Goal: Complete application form: Complete application form

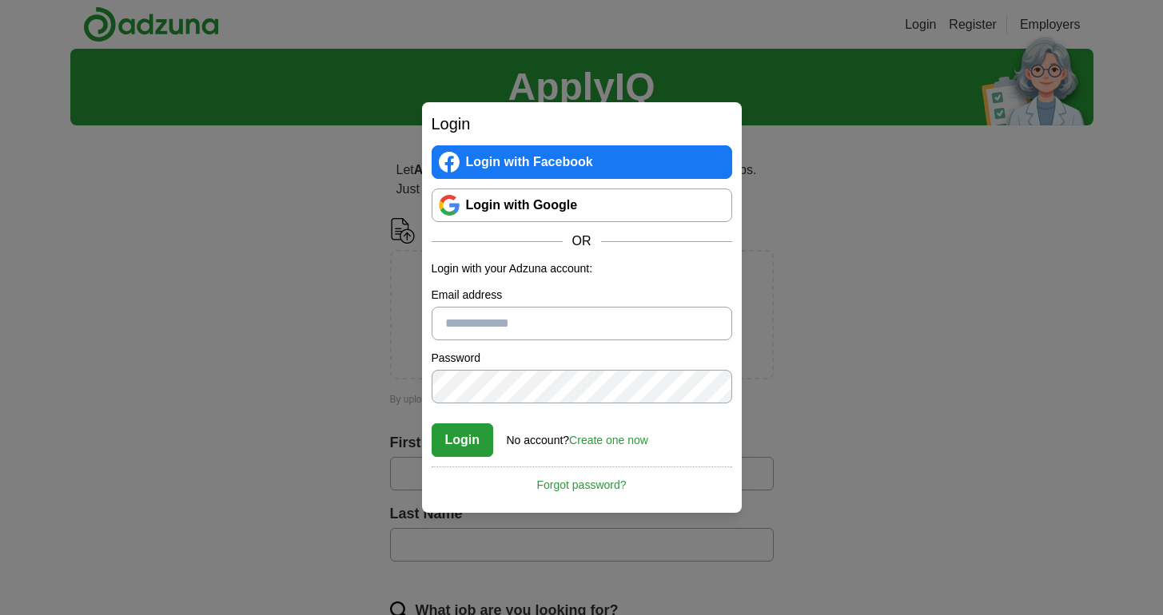
click at [591, 439] on link "Create one now" at bounding box center [608, 440] width 79 height 13
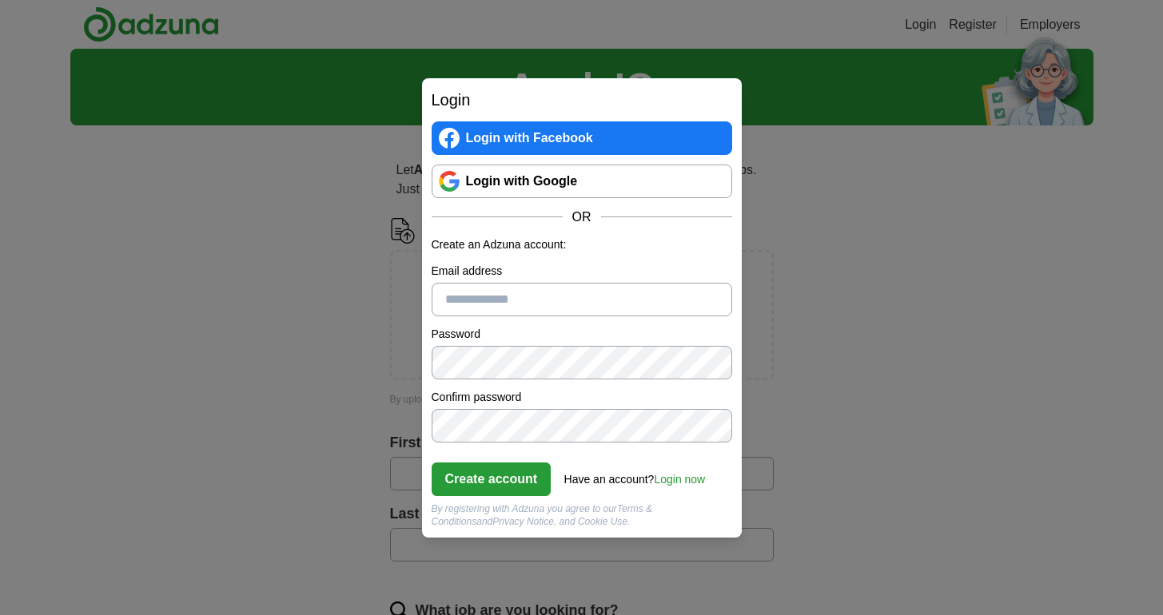
click at [467, 301] on input "Email address" at bounding box center [582, 300] width 300 height 34
type input "**********"
click at [508, 490] on button "Create account" at bounding box center [492, 480] width 120 height 34
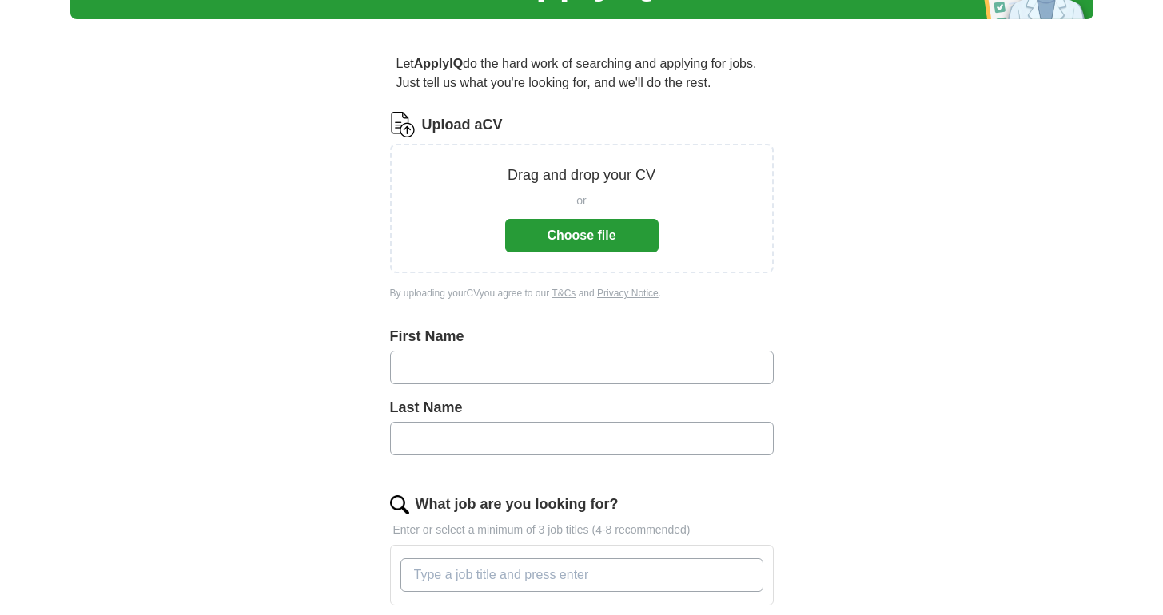
scroll to position [94, 0]
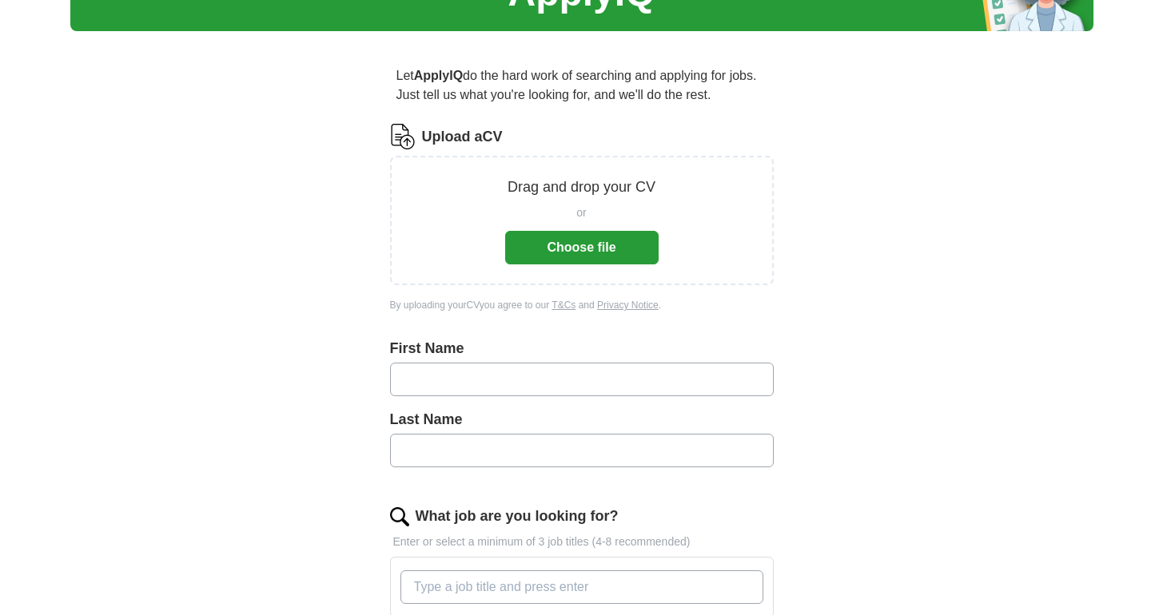
click at [583, 244] on button "Choose file" at bounding box center [581, 248] width 153 height 34
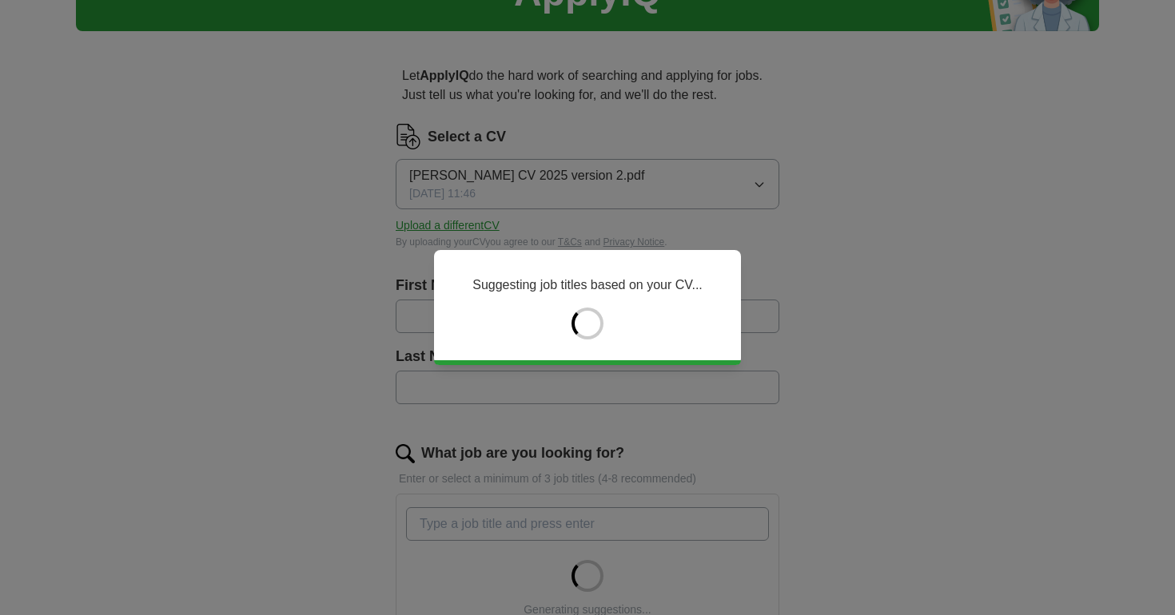
type input "*******"
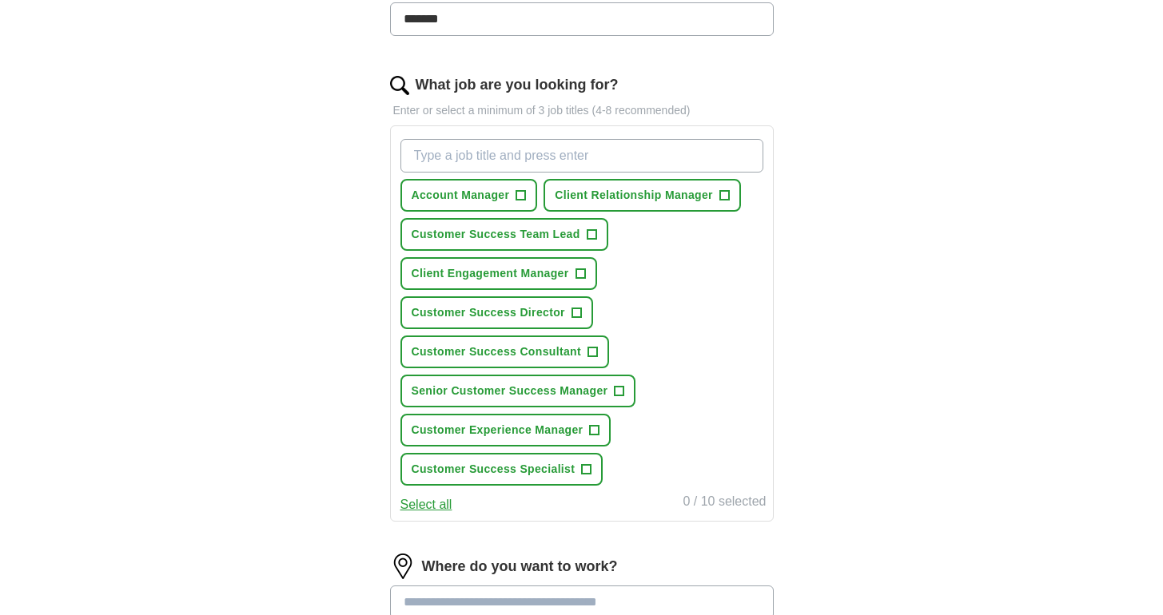
scroll to position [458, 0]
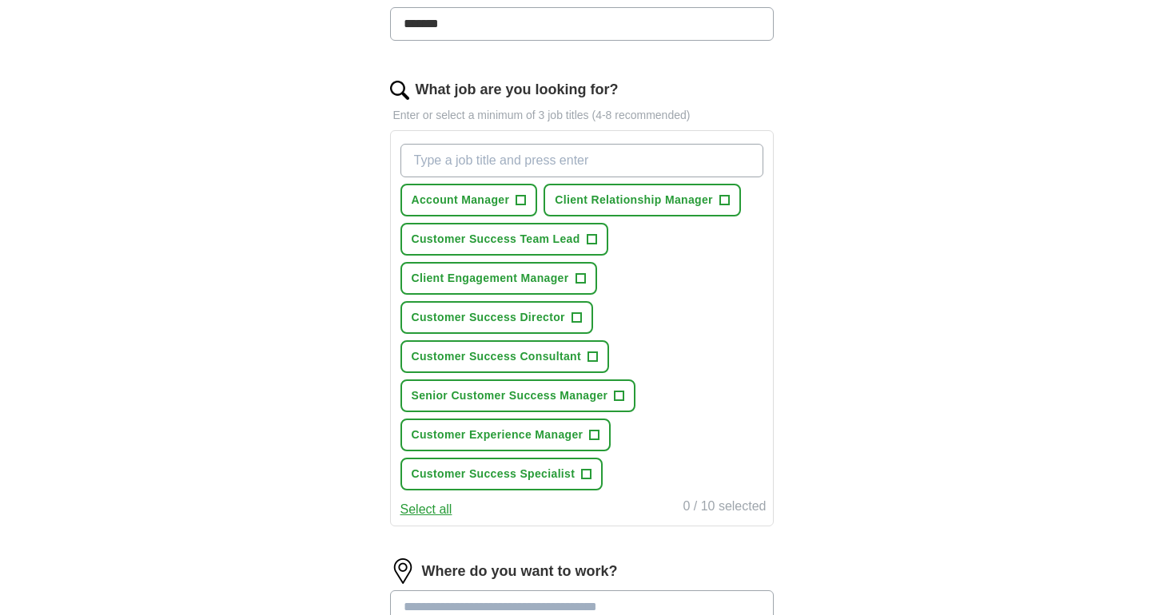
click at [521, 171] on input "What job are you looking for?" at bounding box center [581, 161] width 363 height 34
type input "customer success manager"
click at [591, 159] on input "customer success manager" at bounding box center [581, 161] width 363 height 34
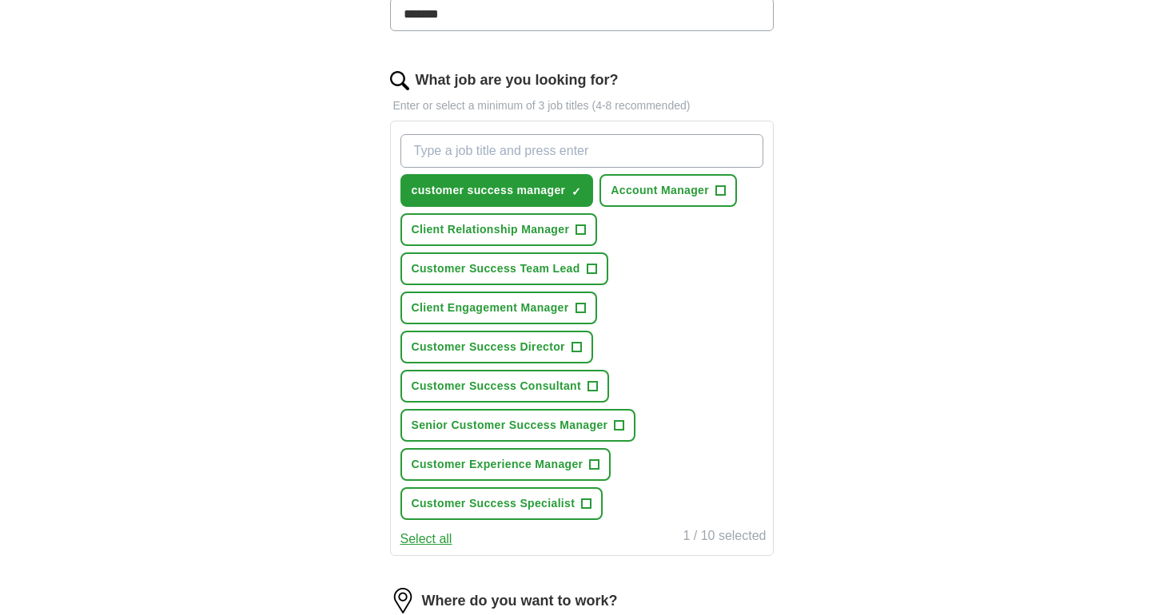
scroll to position [468, 0]
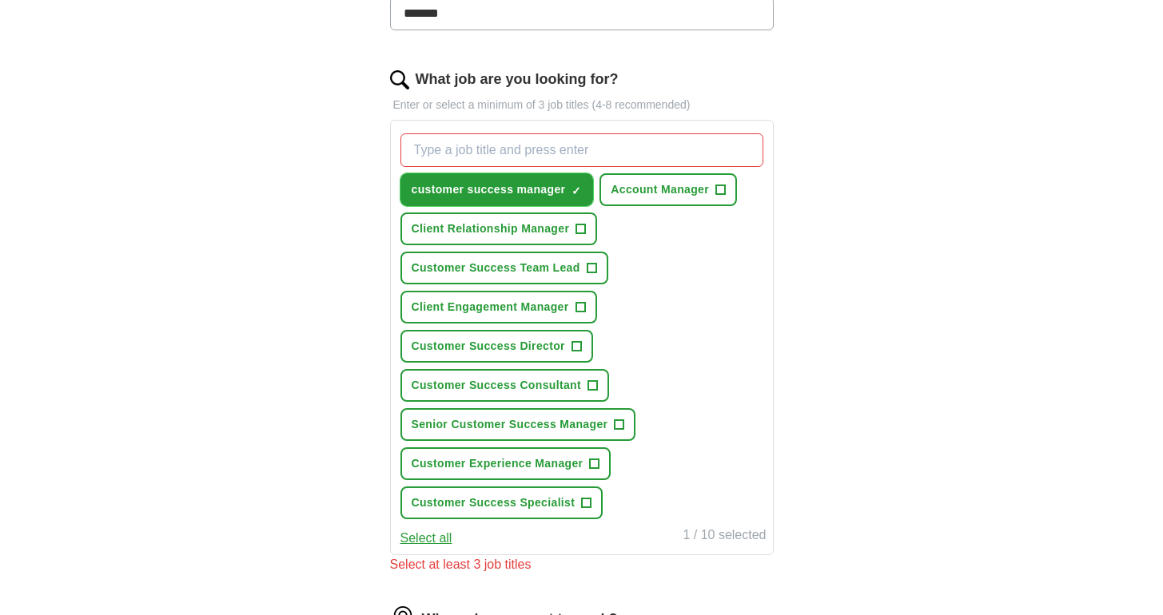
click at [0, 0] on span "×" at bounding box center [0, 0] width 0 height 0
click at [552, 146] on input "What job are you looking for?" at bounding box center [581, 150] width 363 height 34
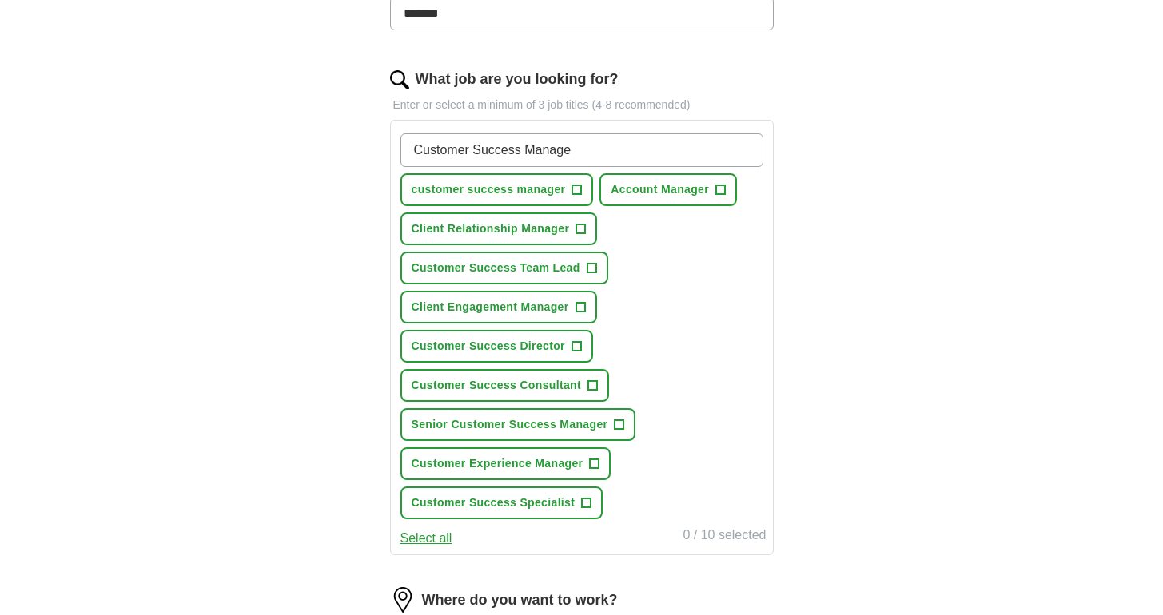
type input "Customer Success Manager"
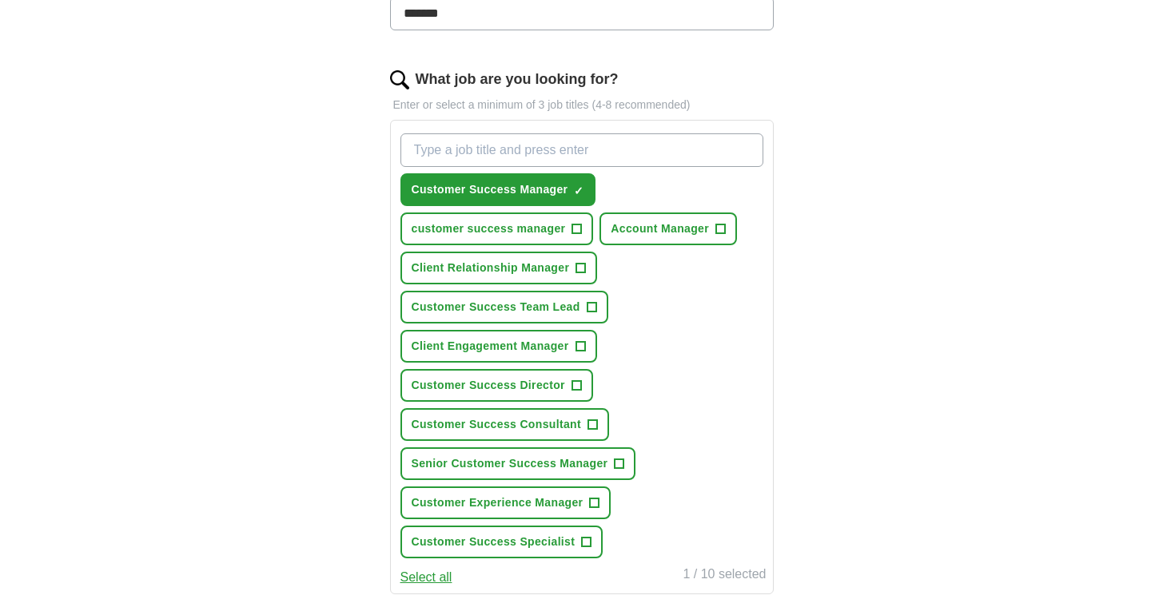
scroll to position [491, 0]
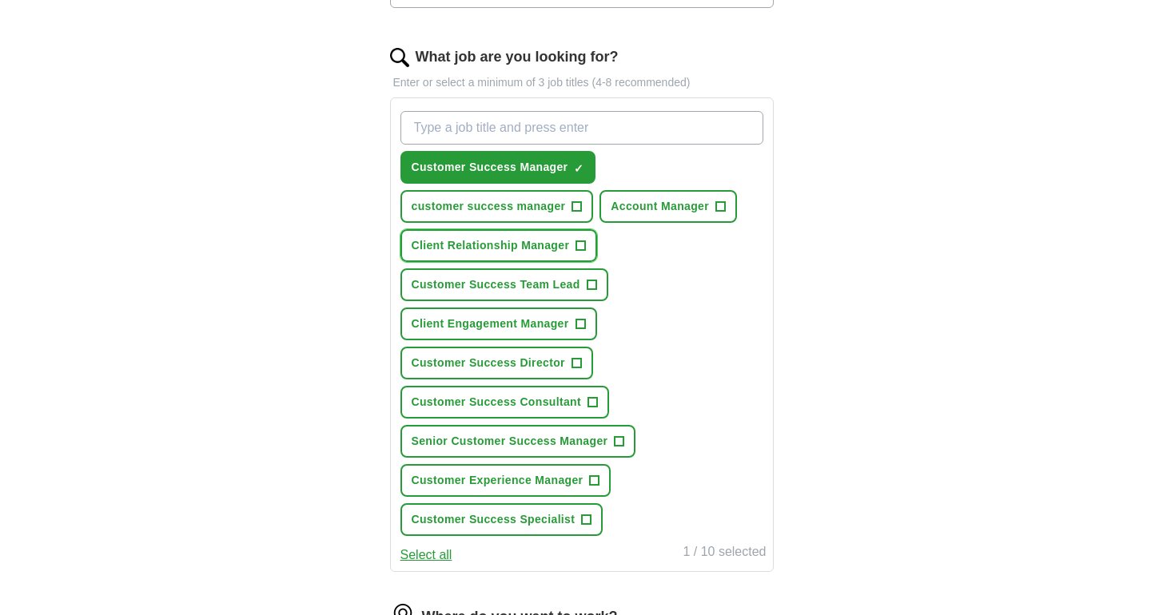
drag, startPoint x: 583, startPoint y: 248, endPoint x: 605, endPoint y: 255, distance: 23.5
click at [583, 248] on span "+" at bounding box center [581, 246] width 10 height 13
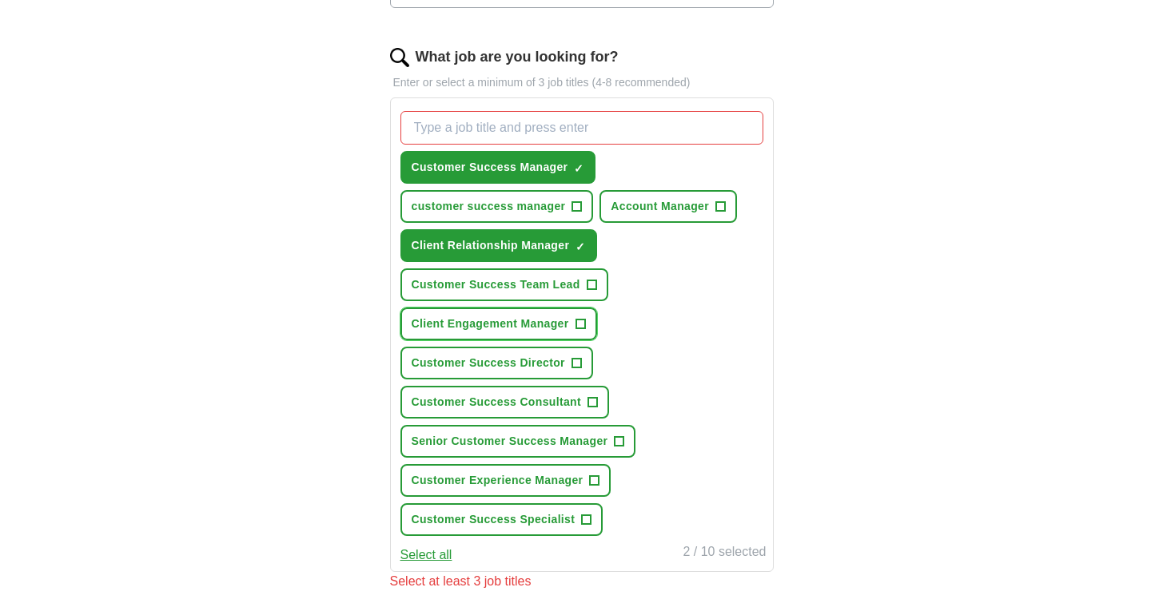
click at [579, 324] on span "+" at bounding box center [580, 324] width 10 height 13
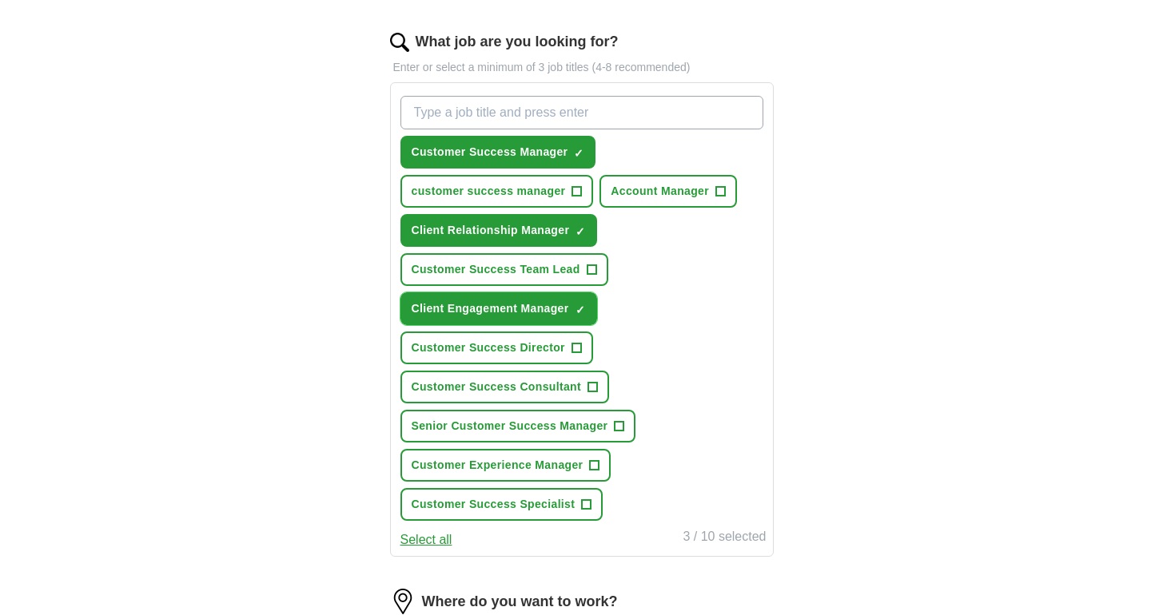
scroll to position [512, 0]
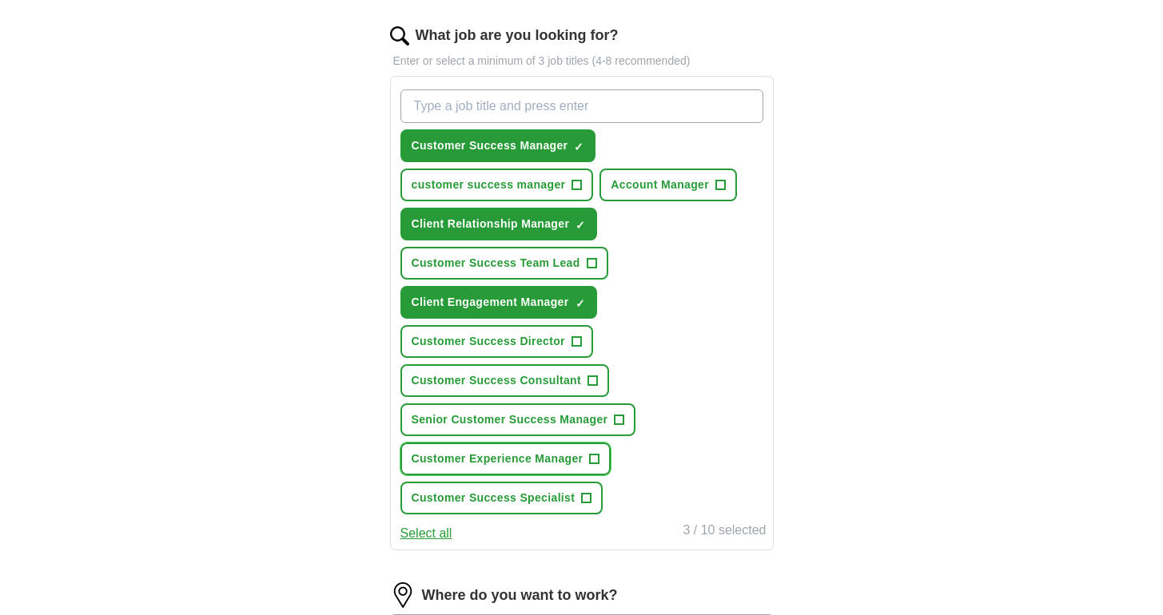
click at [599, 458] on span "+" at bounding box center [594, 459] width 10 height 10
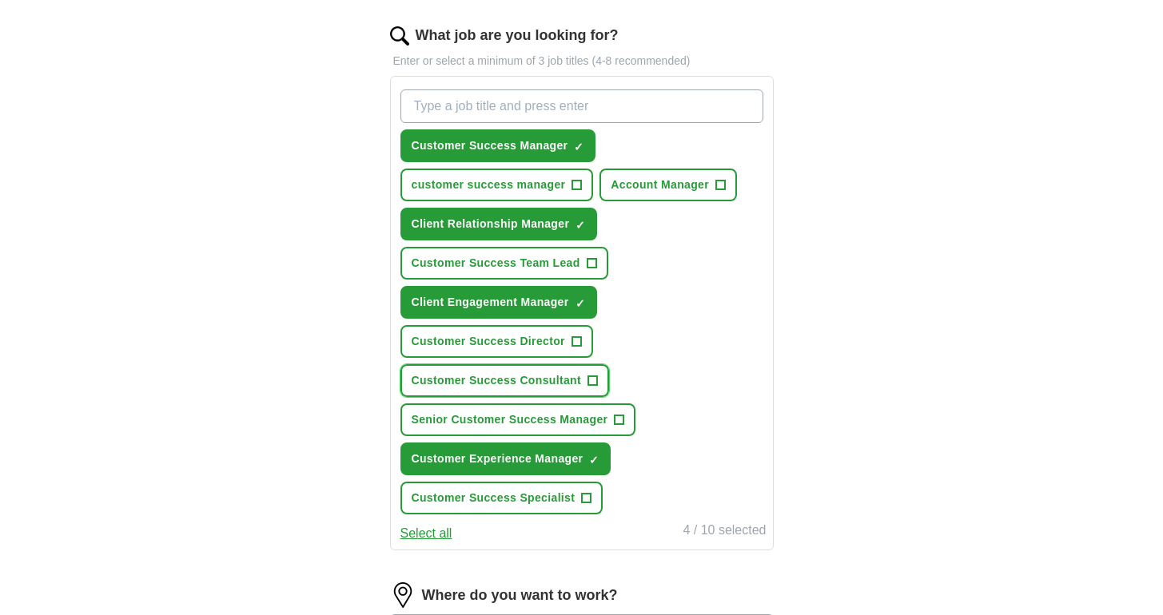
click at [592, 380] on span "+" at bounding box center [592, 381] width 10 height 13
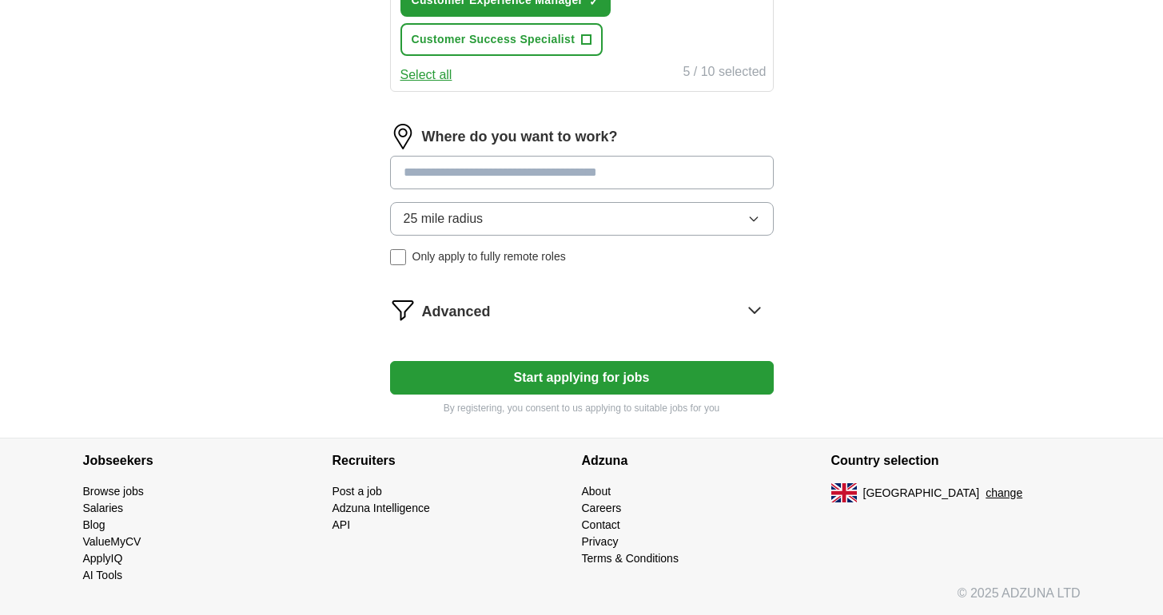
click at [488, 177] on input at bounding box center [582, 173] width 384 height 34
click at [486, 182] on input at bounding box center [582, 172] width 384 height 34
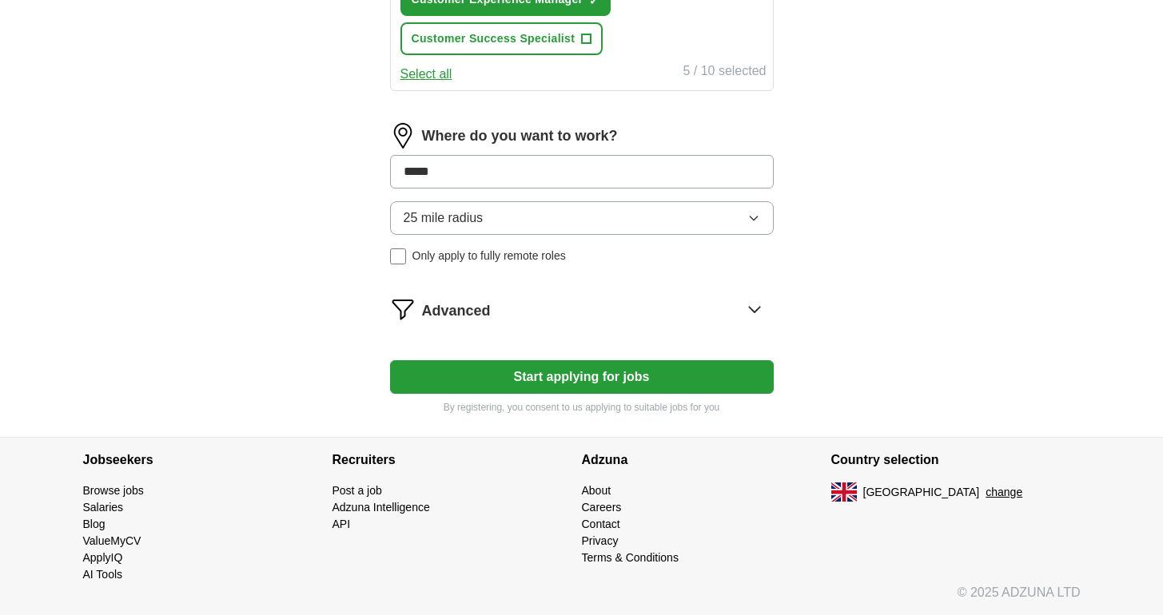
type input "******"
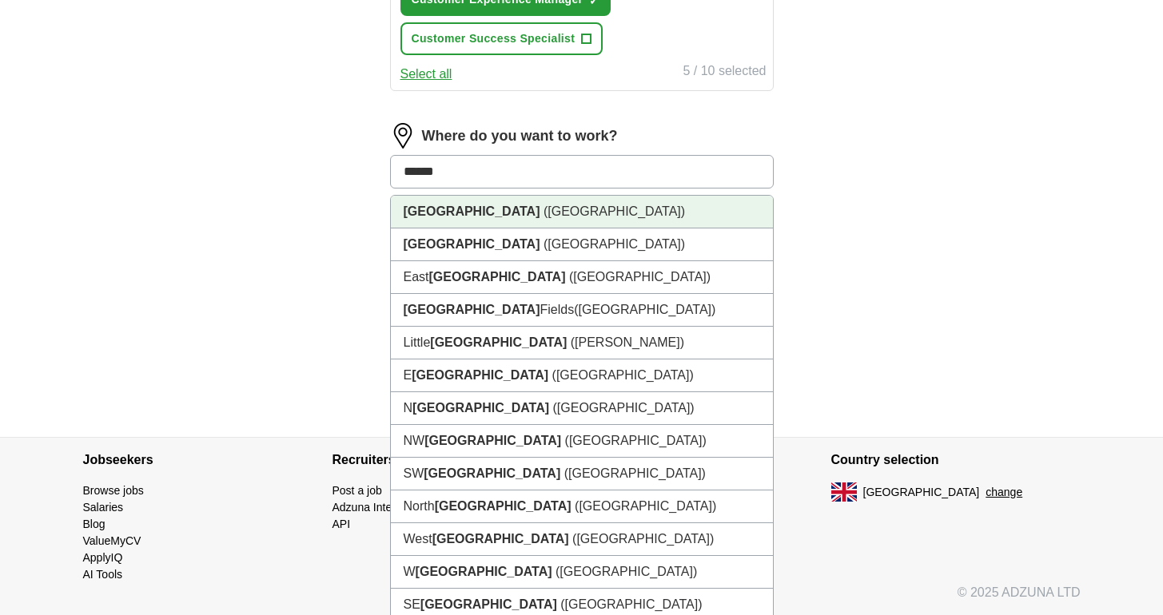
click at [543, 207] on span "([GEOGRAPHIC_DATA])" at bounding box center [613, 212] width 141 height 14
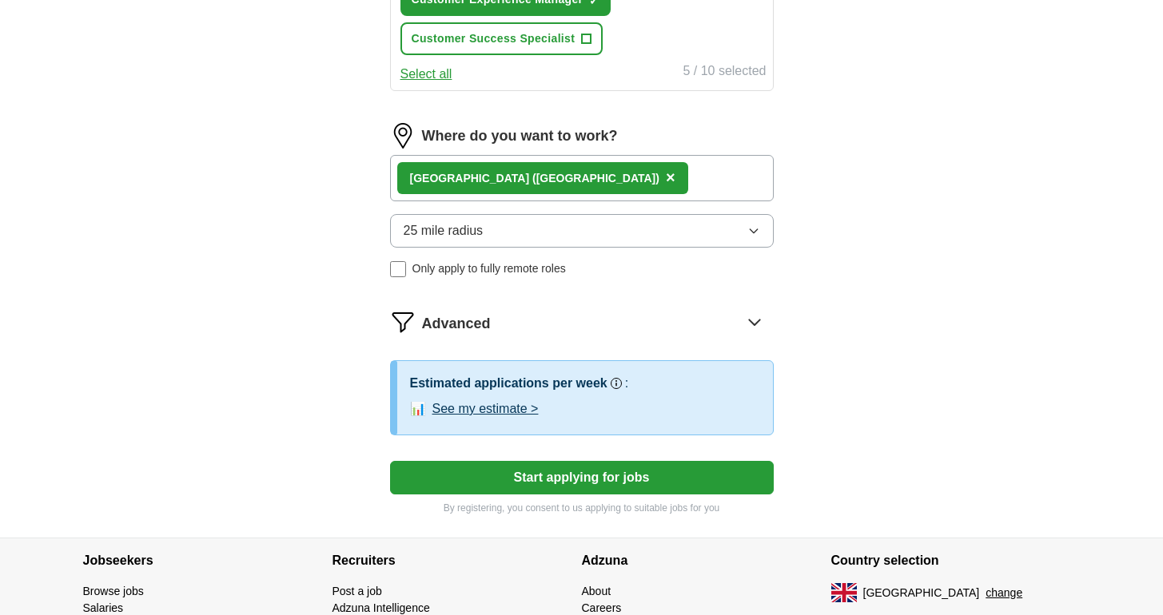
click at [460, 229] on span "25 mile radius" at bounding box center [444, 230] width 80 height 19
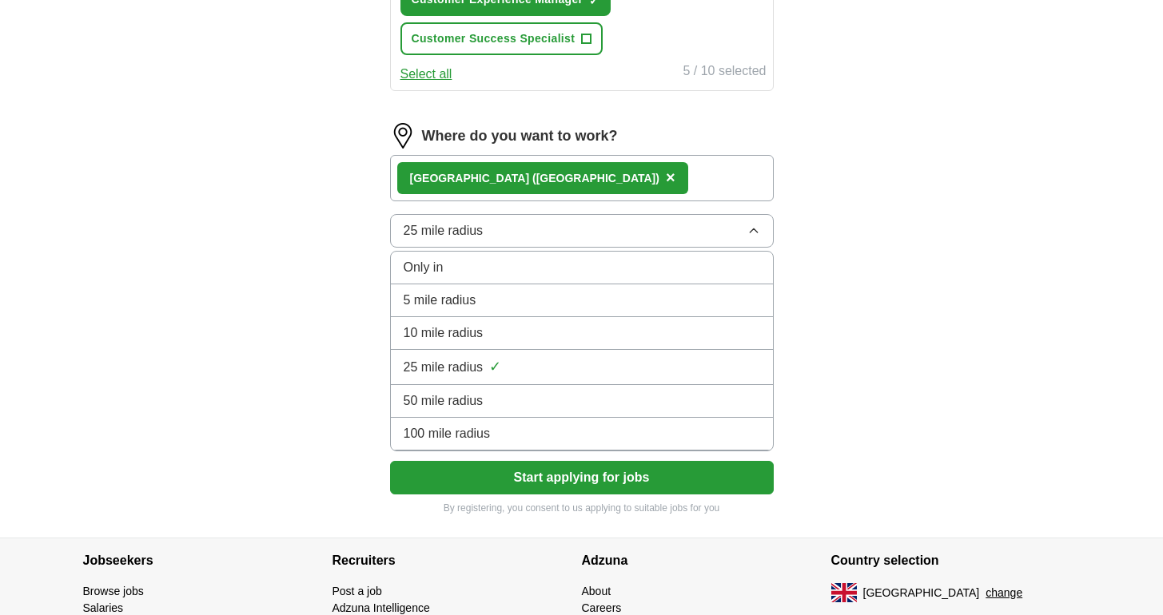
click at [448, 269] on div "Only in" at bounding box center [582, 267] width 356 height 19
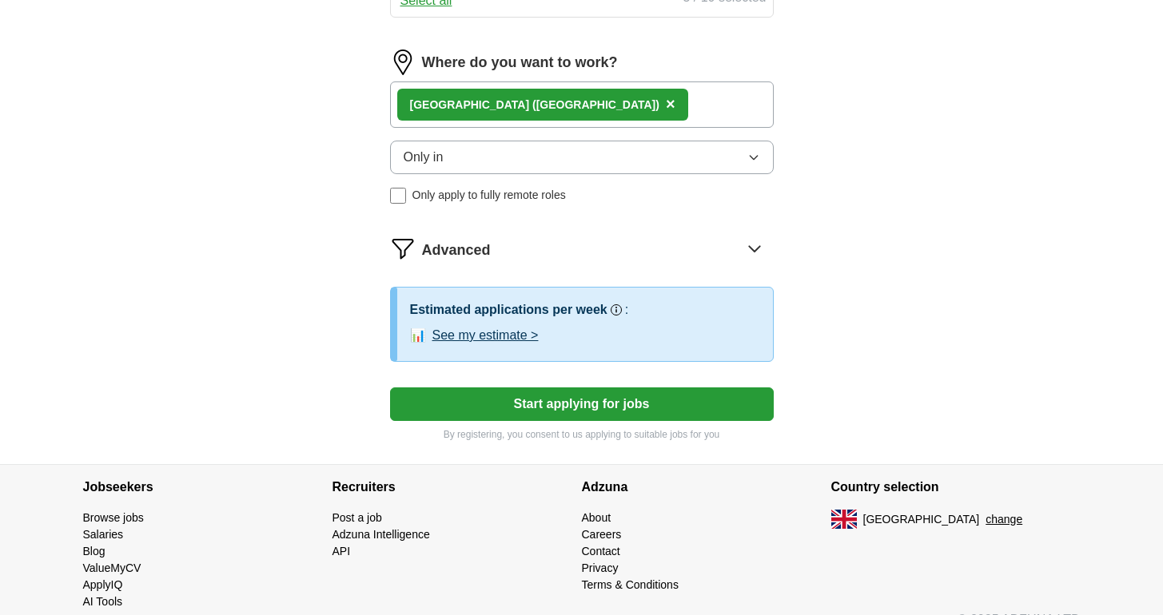
scroll to position [1042, 0]
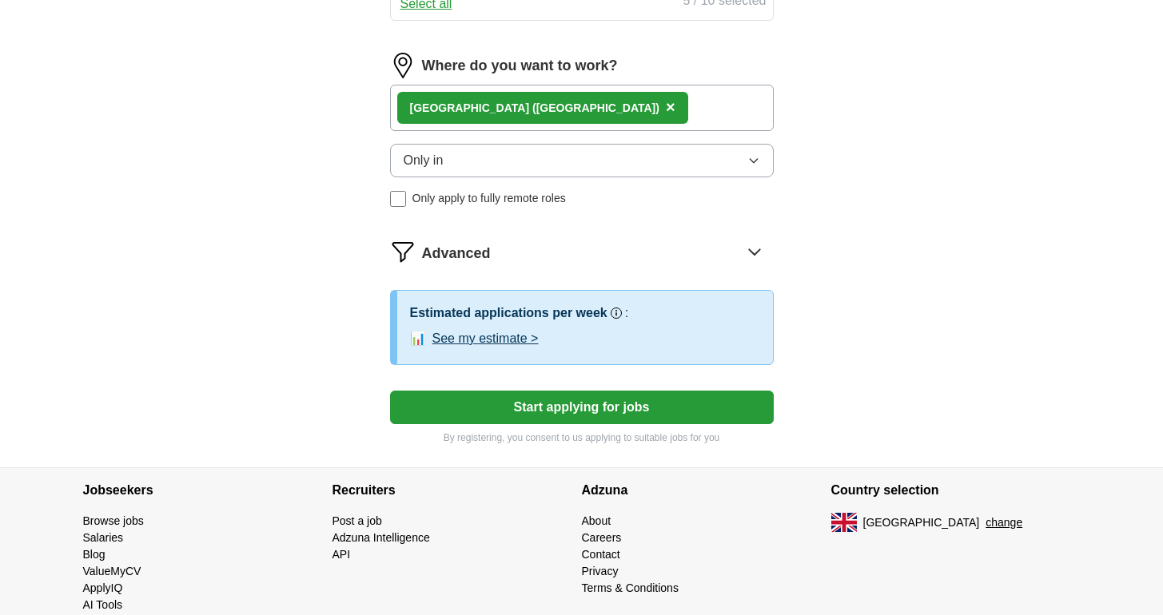
click at [512, 342] on button "See my estimate >" at bounding box center [485, 338] width 106 height 19
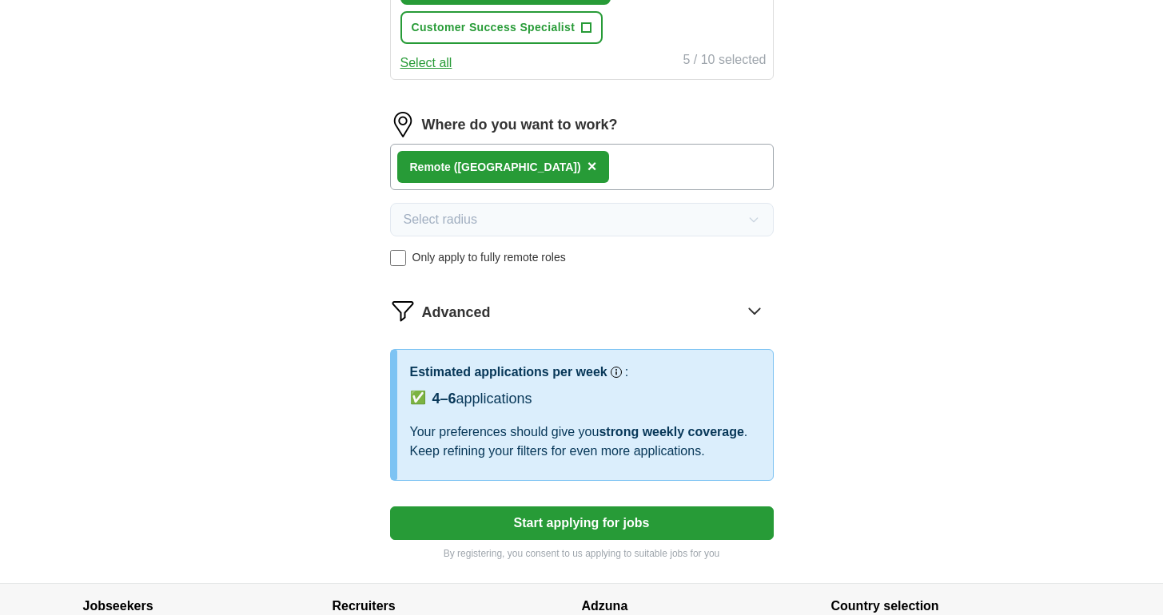
scroll to position [981, 0]
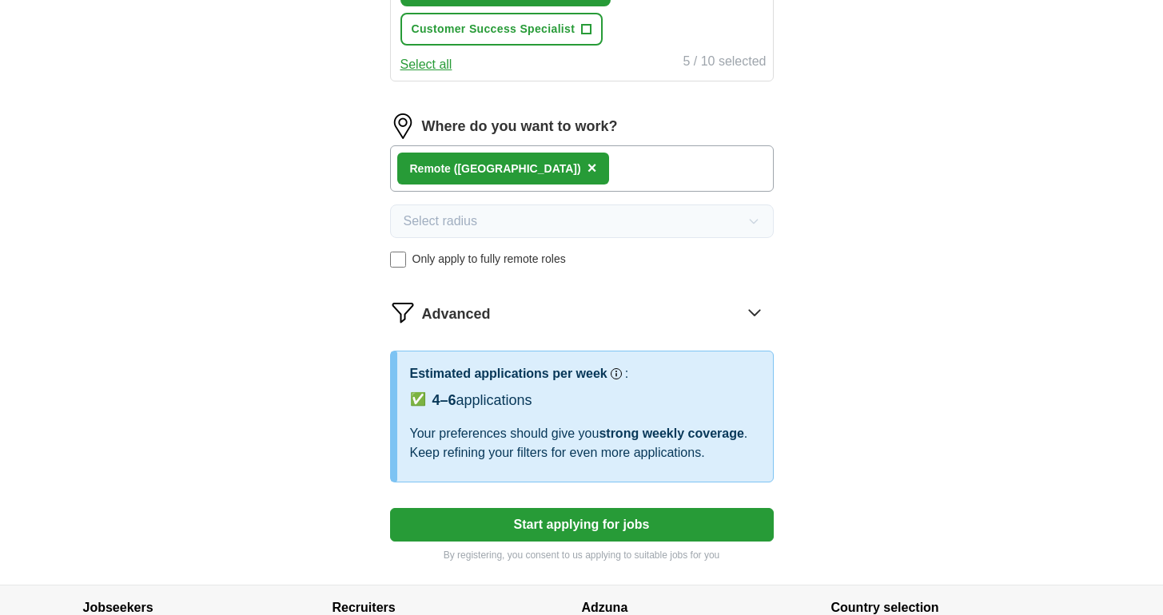
click at [753, 312] on icon at bounding box center [755, 313] width 26 height 26
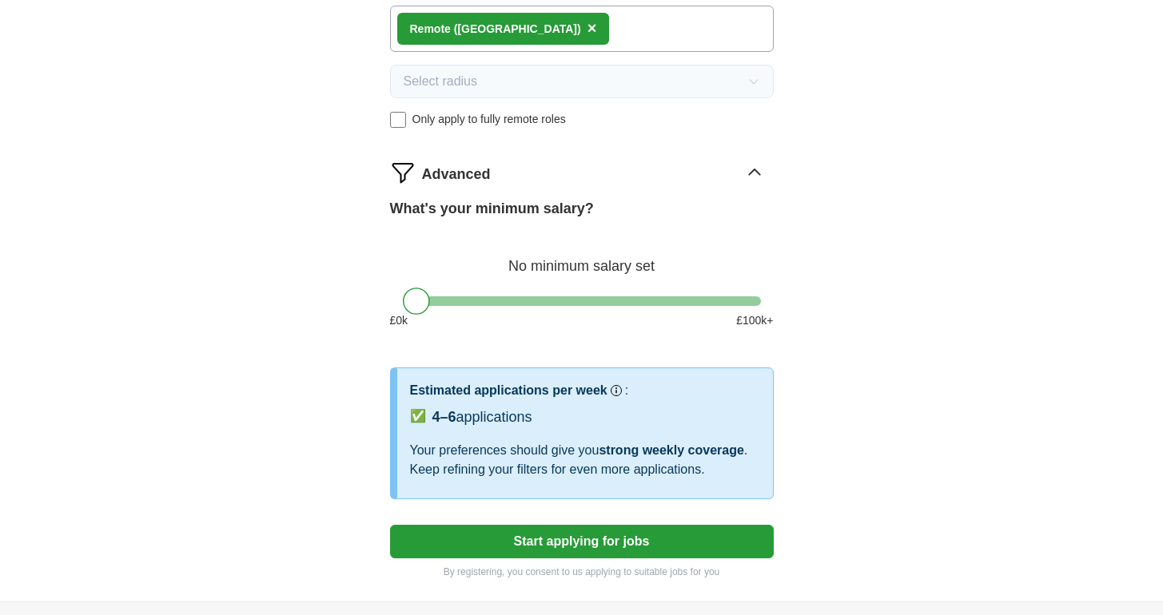
scroll to position [1124, 0]
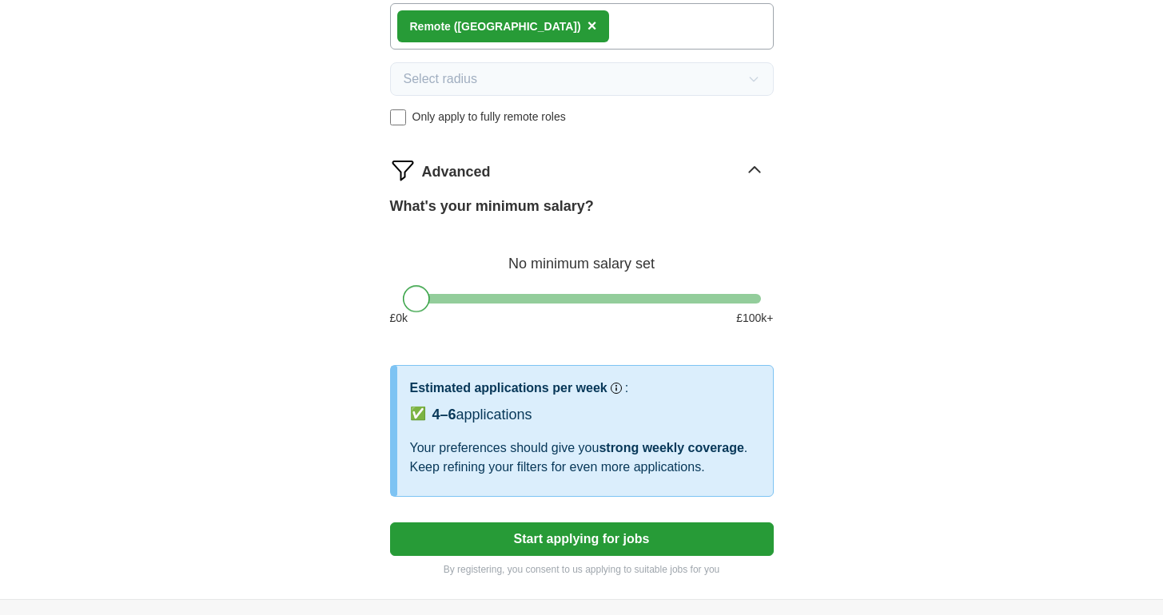
drag, startPoint x: 420, startPoint y: 300, endPoint x: 408, endPoint y: 296, distance: 12.2
click at [404, 298] on div at bounding box center [416, 298] width 27 height 27
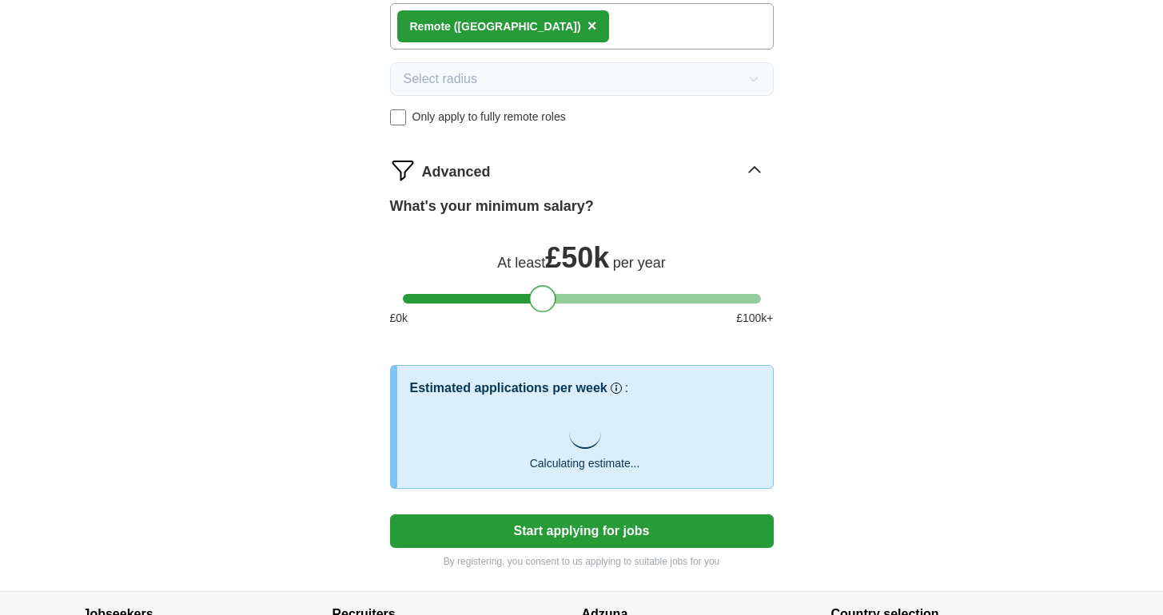
drag, startPoint x: 431, startPoint y: 300, endPoint x: 551, endPoint y: 301, distance: 119.9
click at [551, 301] on div at bounding box center [542, 298] width 27 height 27
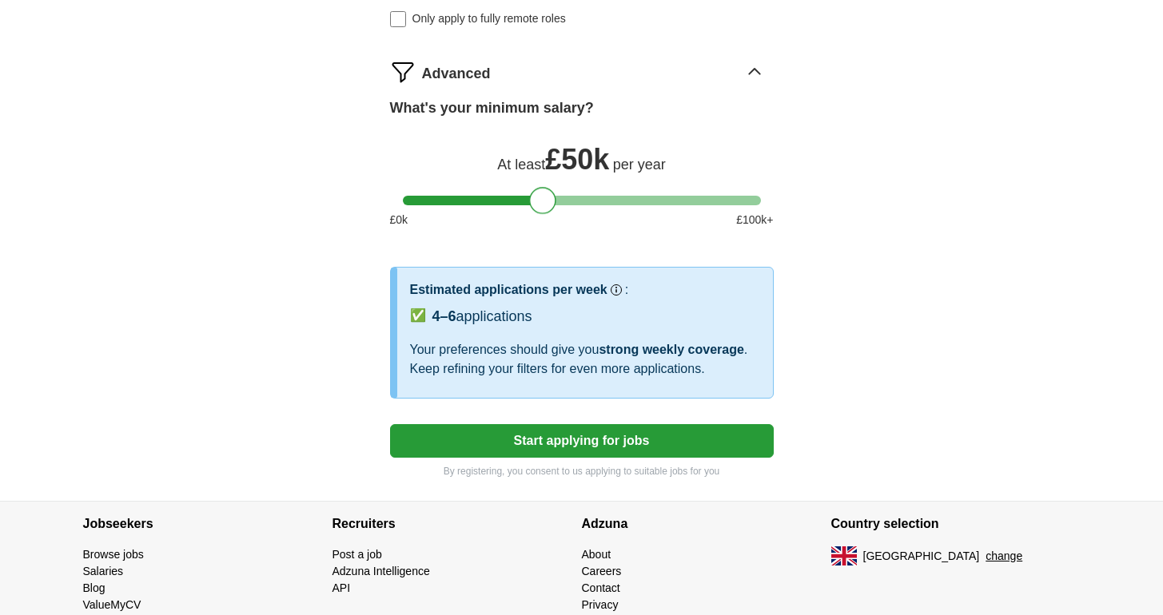
scroll to position [1236, 0]
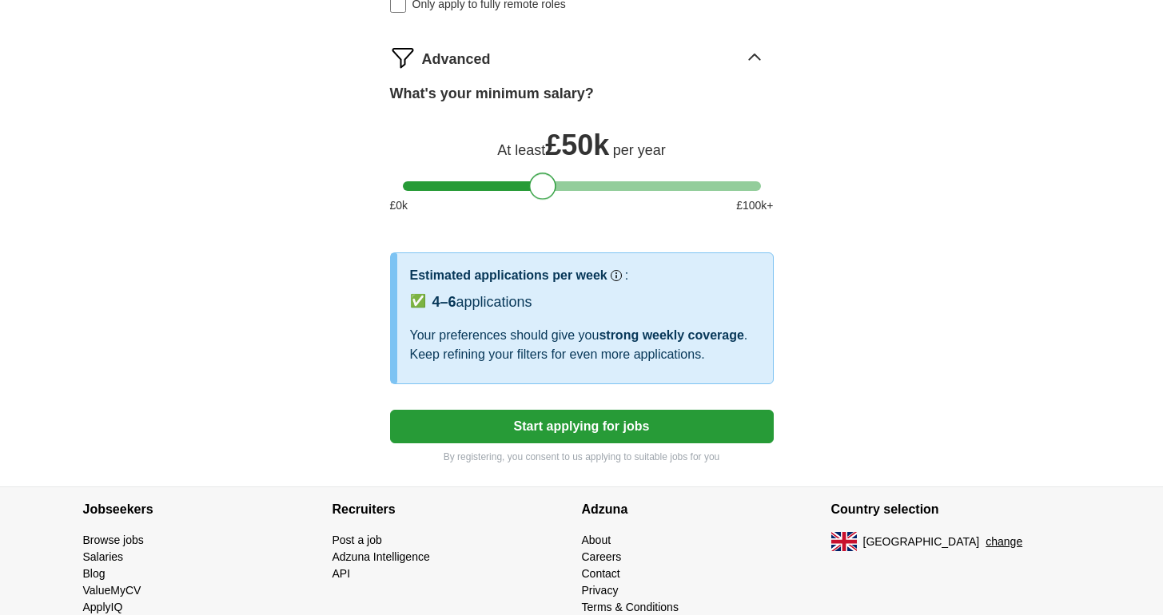
click at [601, 420] on button "Start applying for jobs" at bounding box center [582, 427] width 384 height 34
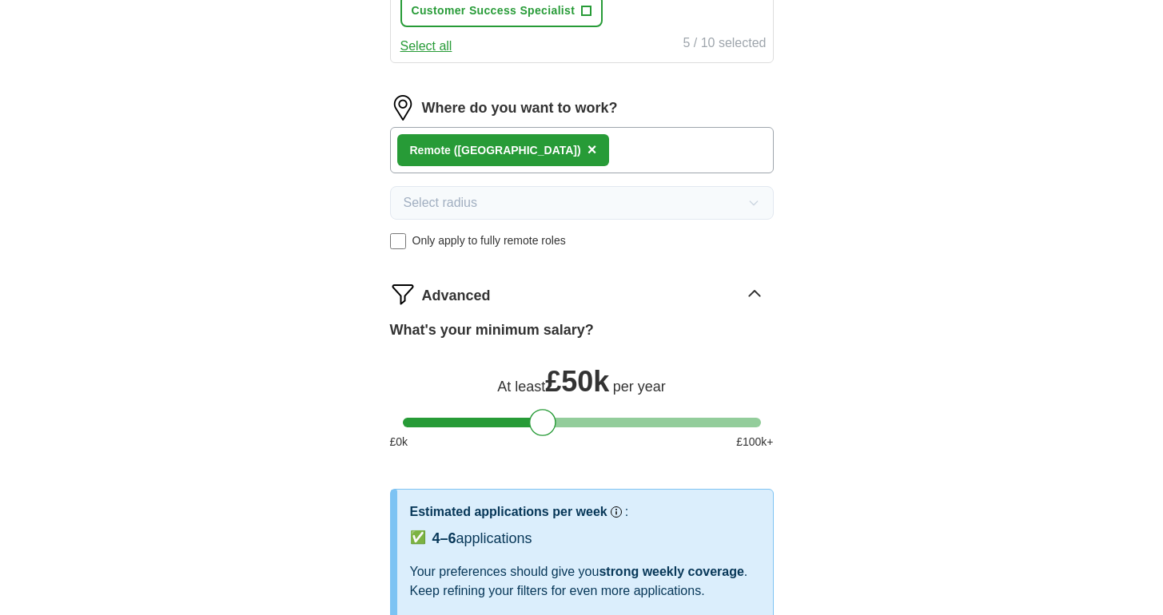
select select "**"
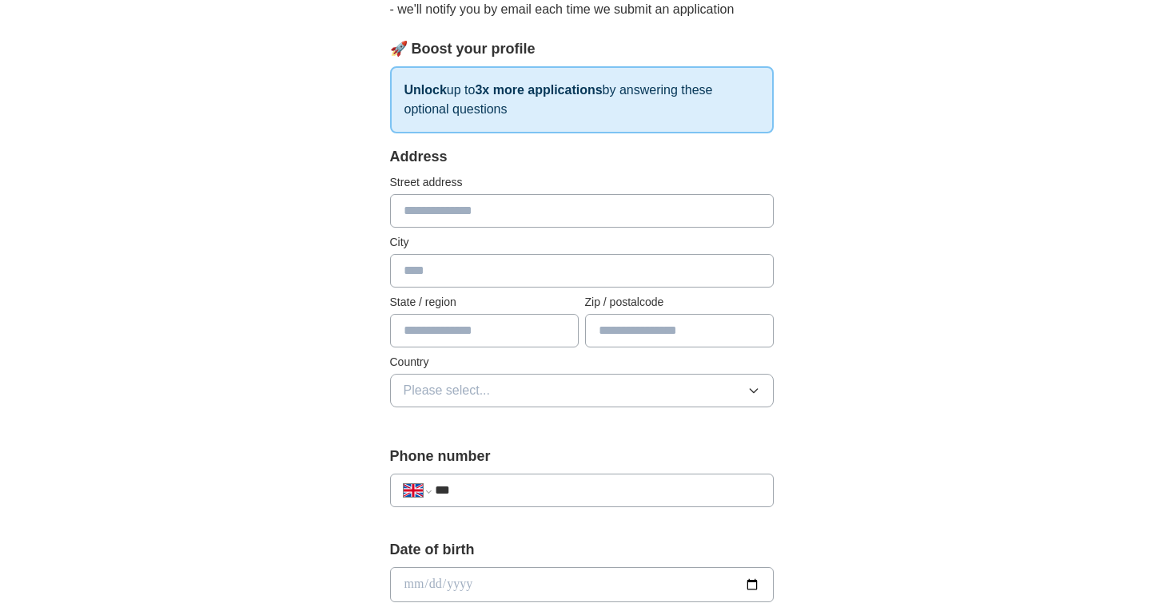
scroll to position [202, 0]
click at [502, 334] on input "text" at bounding box center [484, 330] width 189 height 34
click at [497, 393] on button "Please select..." at bounding box center [582, 390] width 384 height 34
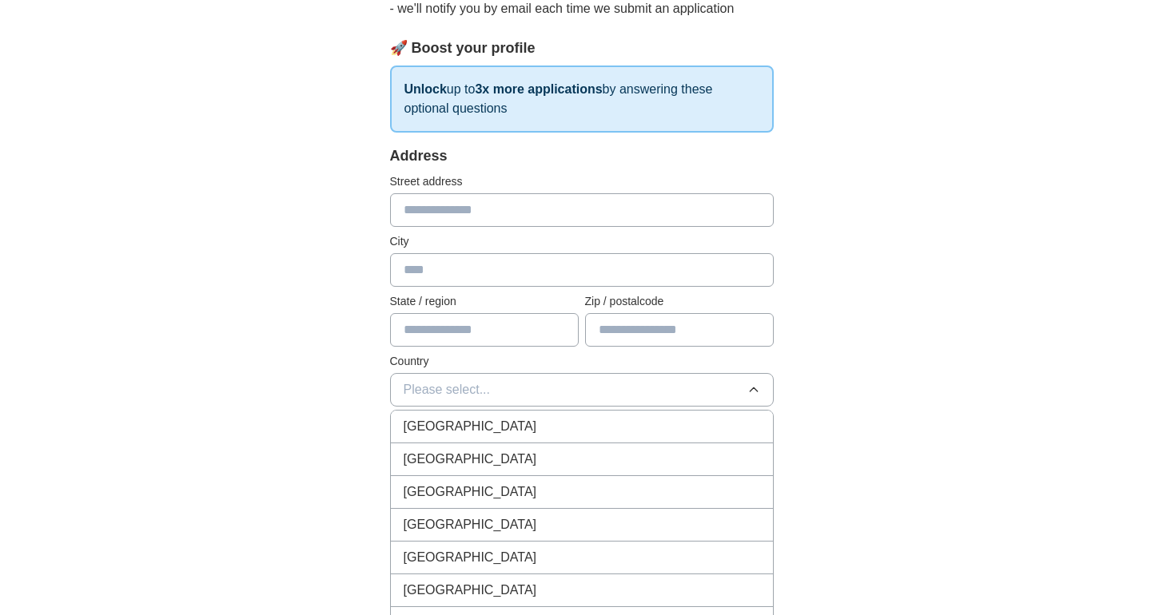
click at [494, 435] on span "[GEOGRAPHIC_DATA]" at bounding box center [470, 426] width 133 height 19
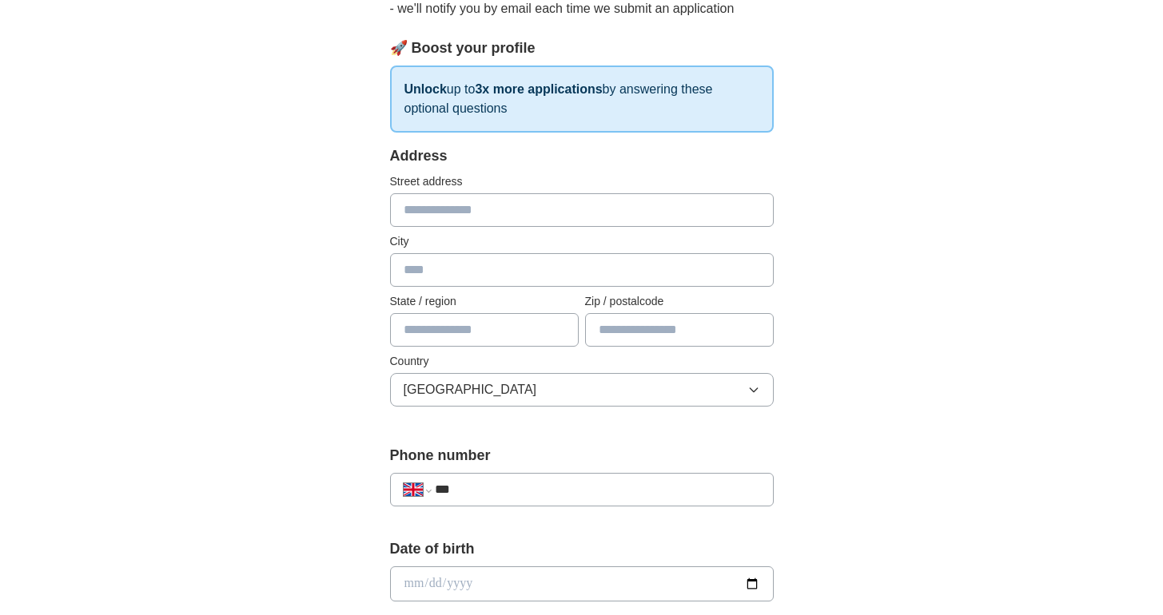
click at [472, 267] on input "text" at bounding box center [582, 270] width 384 height 34
type input "*******"
type input "**********"
type input "********"
click at [848, 344] on div "**********" at bounding box center [581, 564] width 1023 height 1434
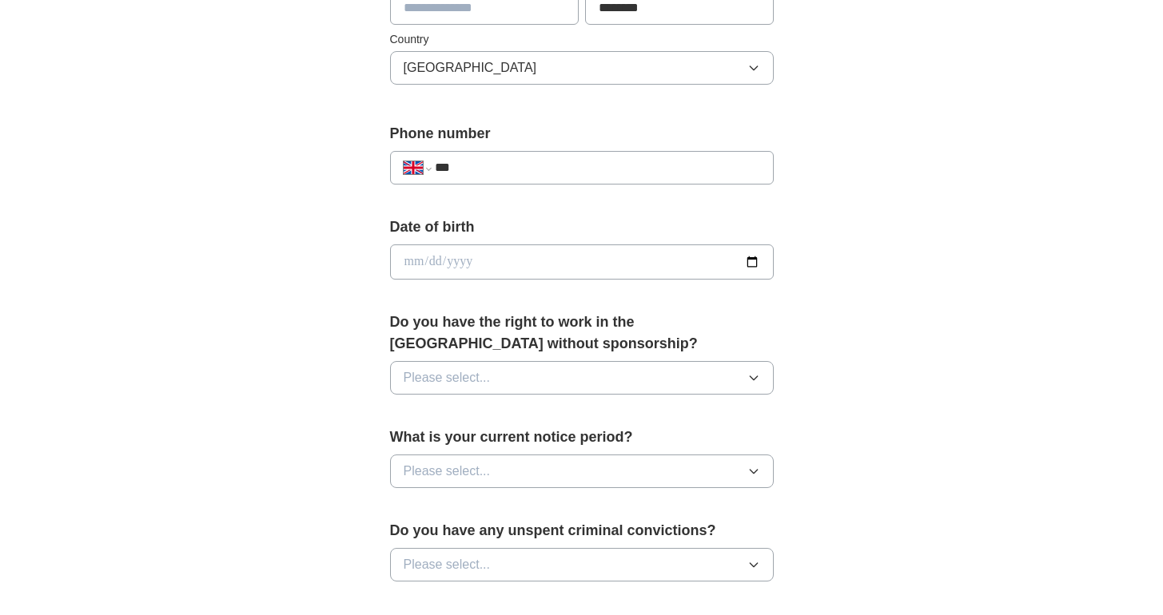
scroll to position [550, 0]
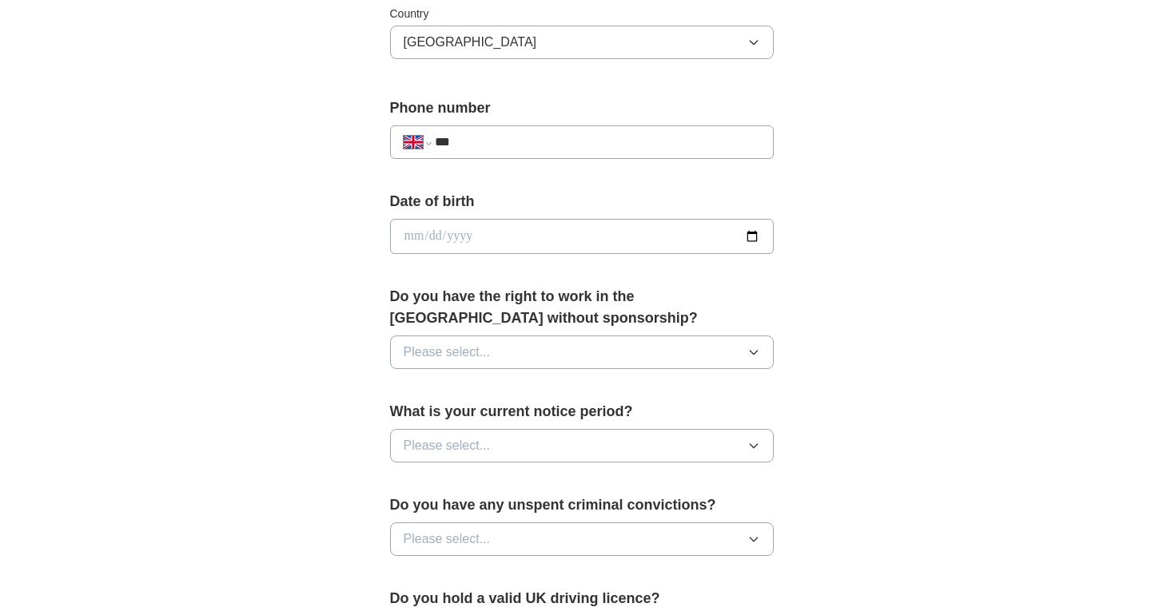
click at [515, 134] on input "***" at bounding box center [597, 142] width 324 height 19
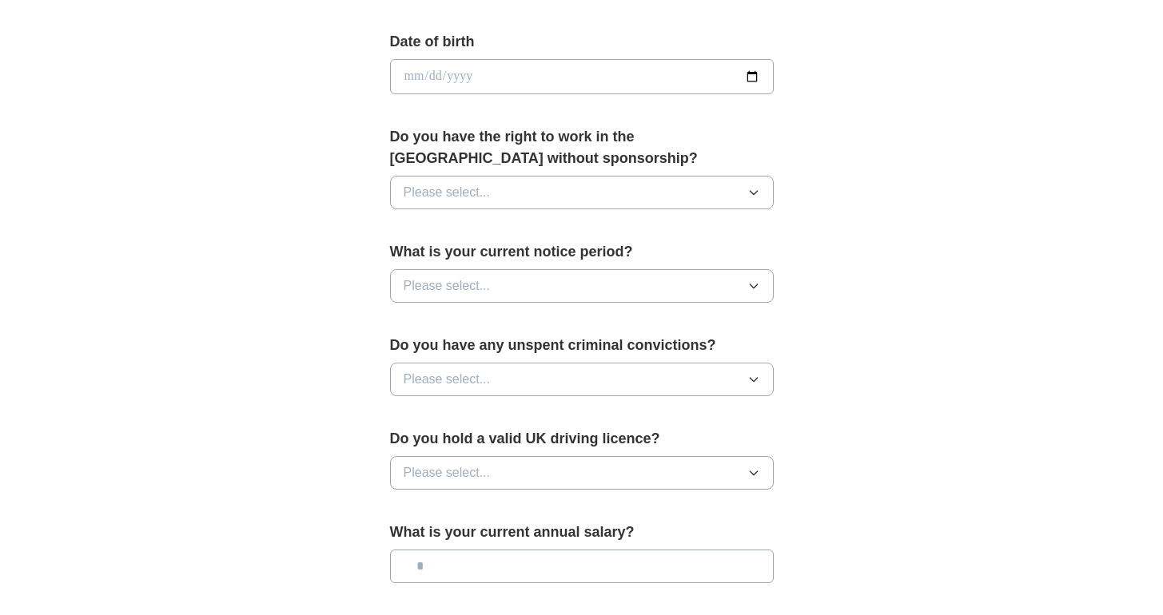
scroll to position [721, 0]
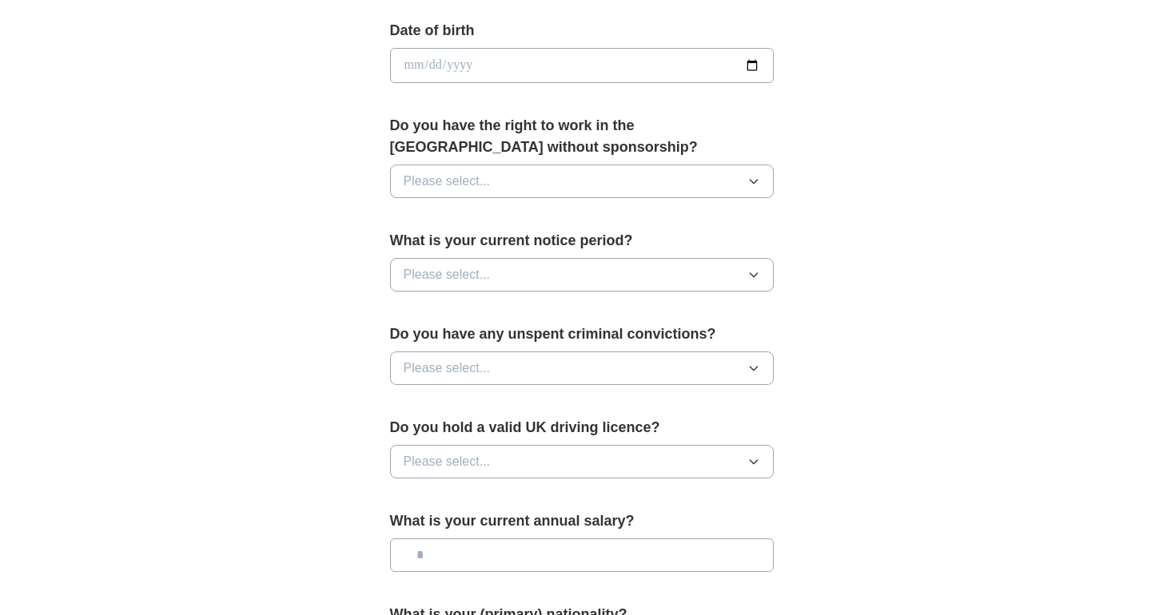
type input "**********"
click at [690, 185] on button "Please select..." at bounding box center [582, 182] width 384 height 34
drag, startPoint x: 539, startPoint y: 214, endPoint x: 613, endPoint y: 215, distance: 73.5
click at [539, 214] on div "Yes" at bounding box center [582, 218] width 356 height 19
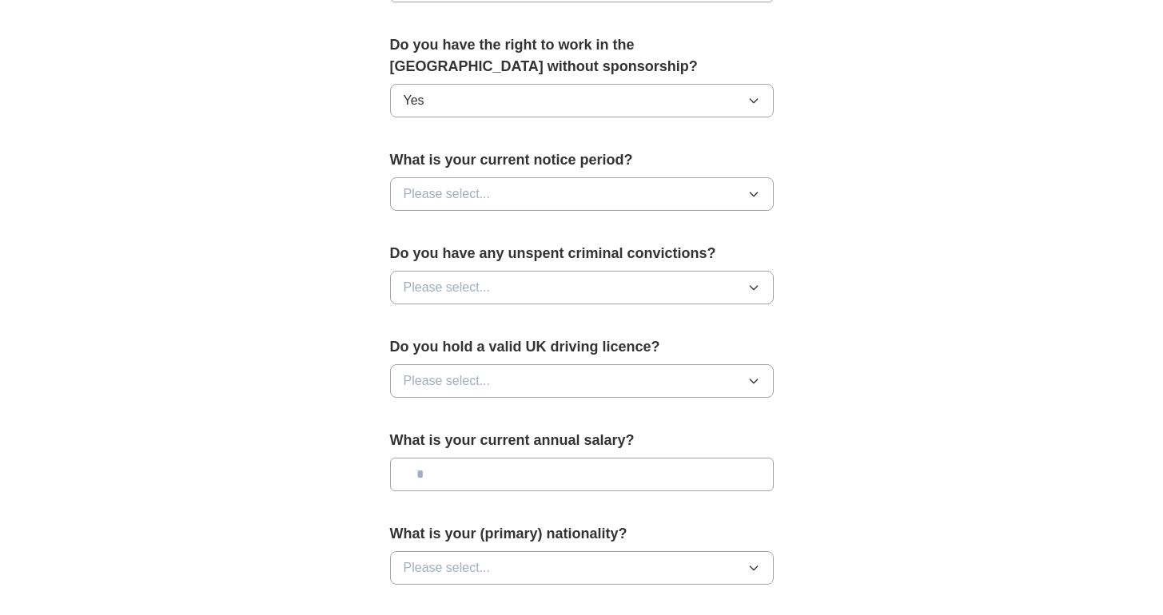
scroll to position [806, 0]
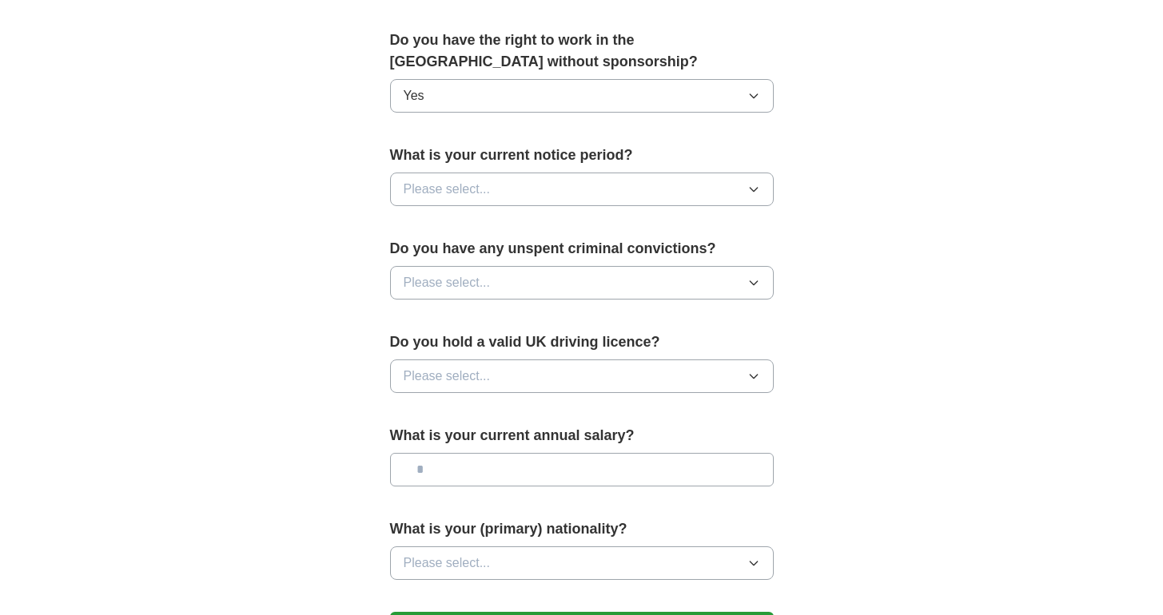
click at [627, 185] on button "Please select..." at bounding box center [582, 190] width 384 height 34
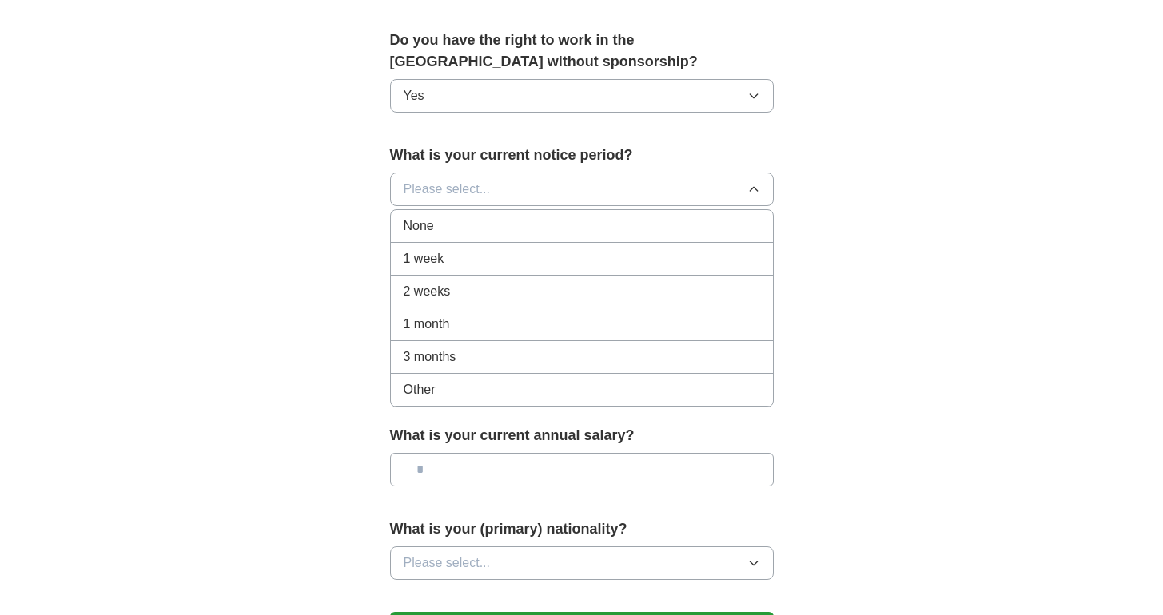
click at [576, 222] on div "None" at bounding box center [582, 226] width 356 height 19
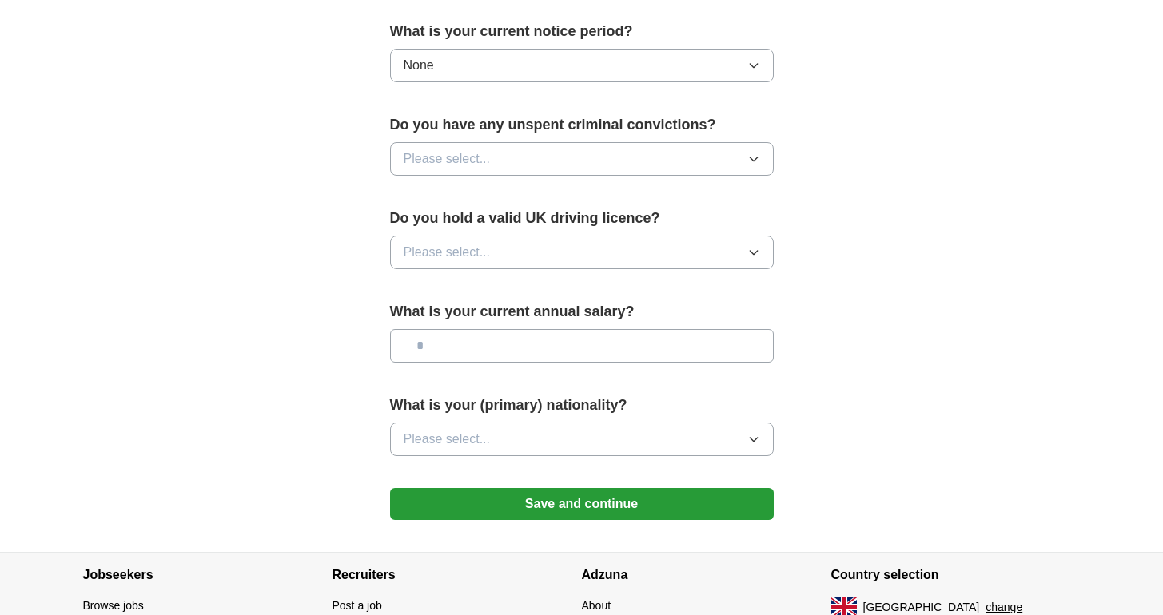
scroll to position [946, 0]
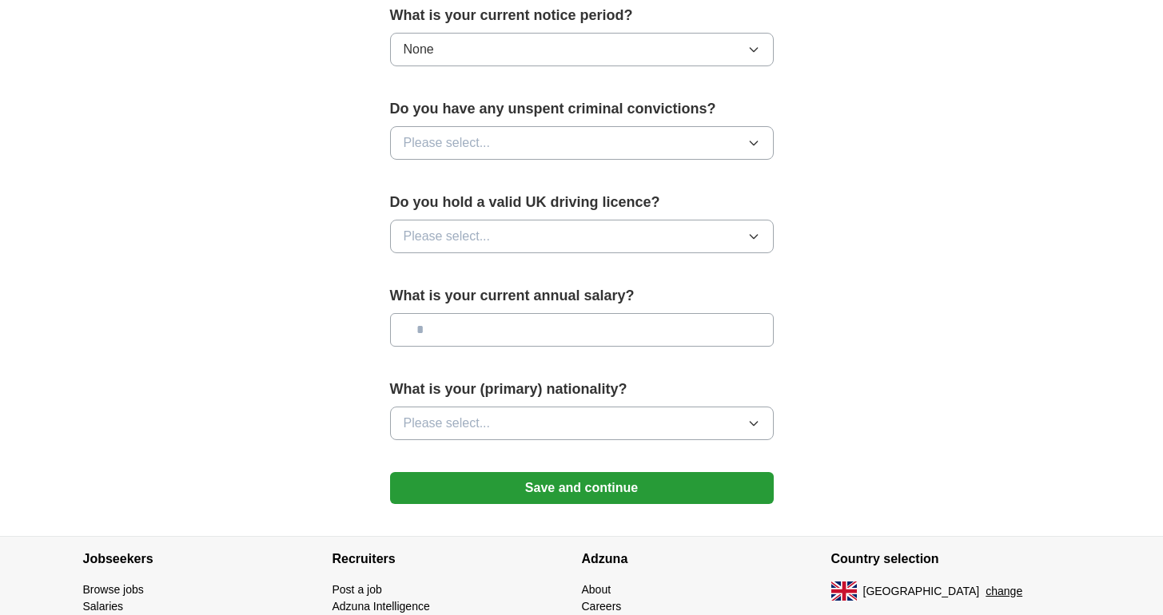
click at [615, 144] on button "Please select..." at bounding box center [582, 143] width 384 height 34
drag, startPoint x: 546, startPoint y: 206, endPoint x: 555, endPoint y: 204, distance: 9.1
click at [545, 206] on div "No" at bounding box center [582, 212] width 356 height 19
click at [579, 234] on button "Please select..." at bounding box center [582, 237] width 384 height 34
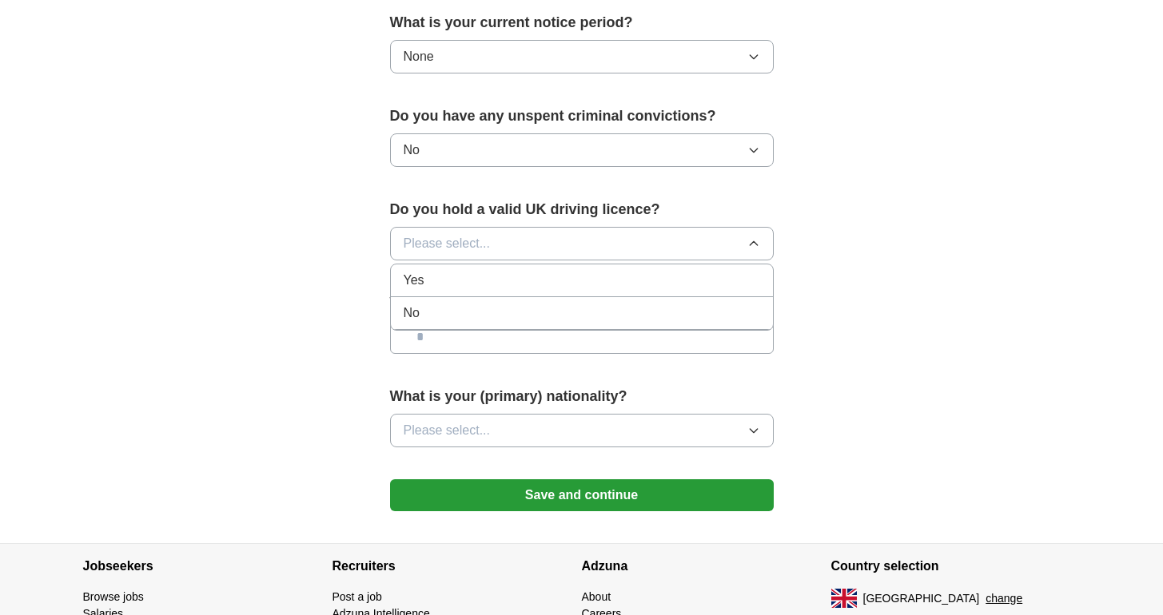
click at [533, 279] on div "Yes" at bounding box center [582, 280] width 356 height 19
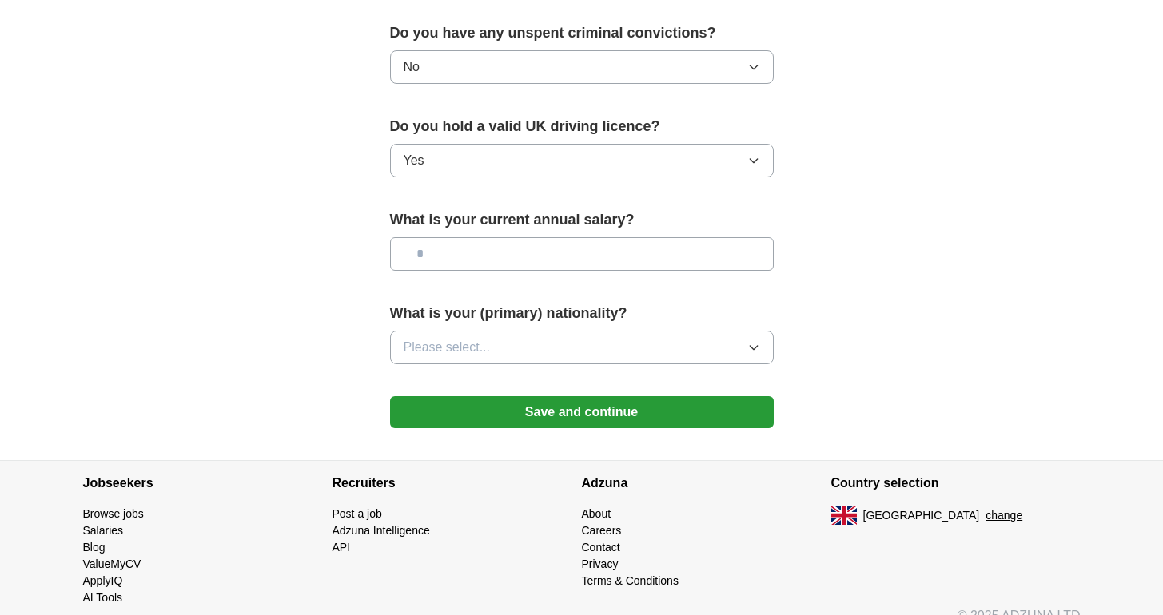
scroll to position [1045, 0]
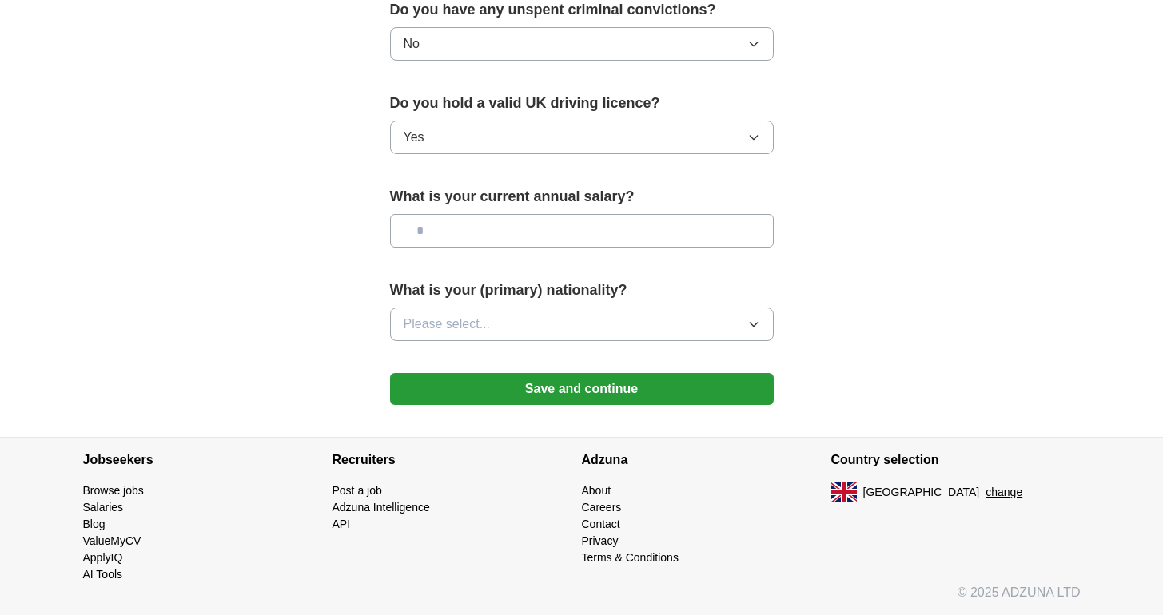
click at [609, 234] on input "text" at bounding box center [582, 231] width 384 height 34
click at [562, 332] on button "Please select..." at bounding box center [582, 325] width 384 height 34
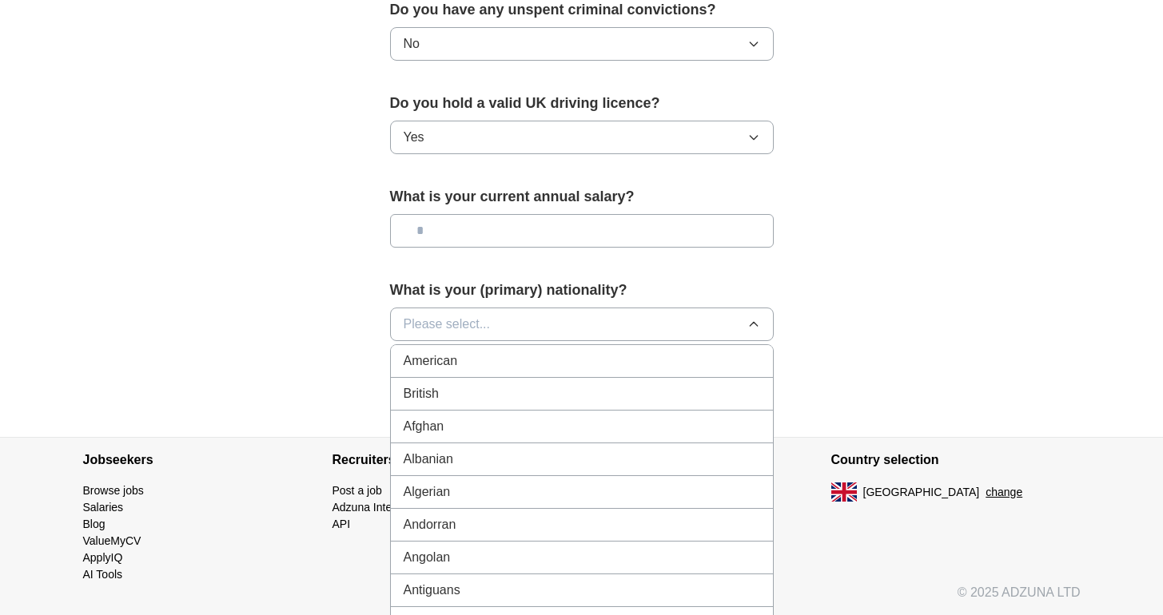
scroll to position [1043, 0]
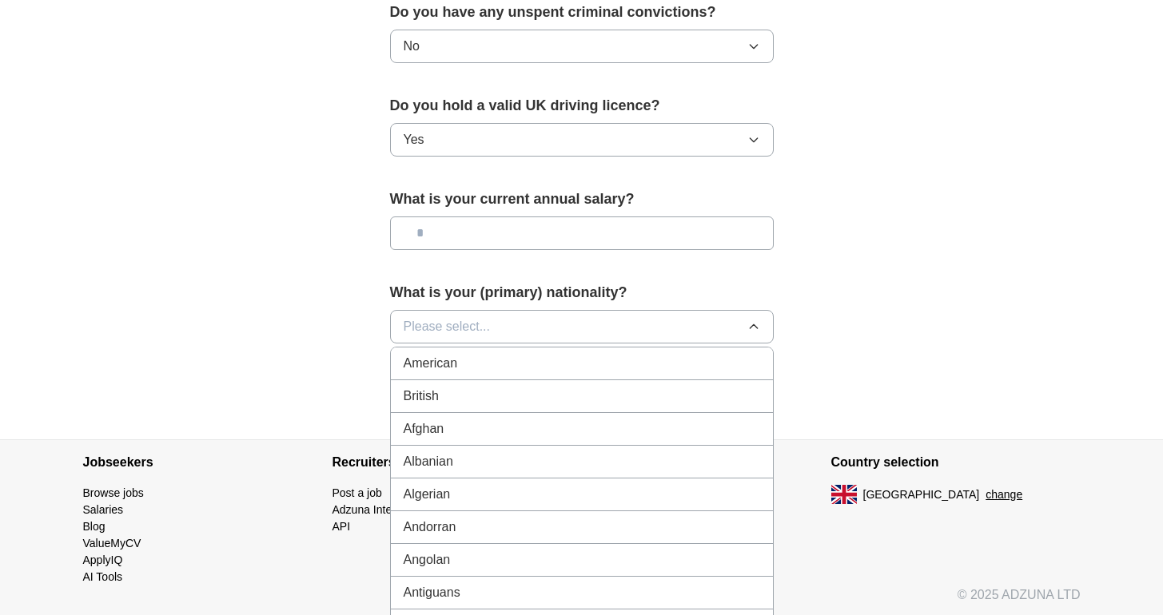
drag, startPoint x: 514, startPoint y: 401, endPoint x: 584, endPoint y: 377, distance: 74.3
click at [513, 400] on div "British" at bounding box center [582, 396] width 356 height 19
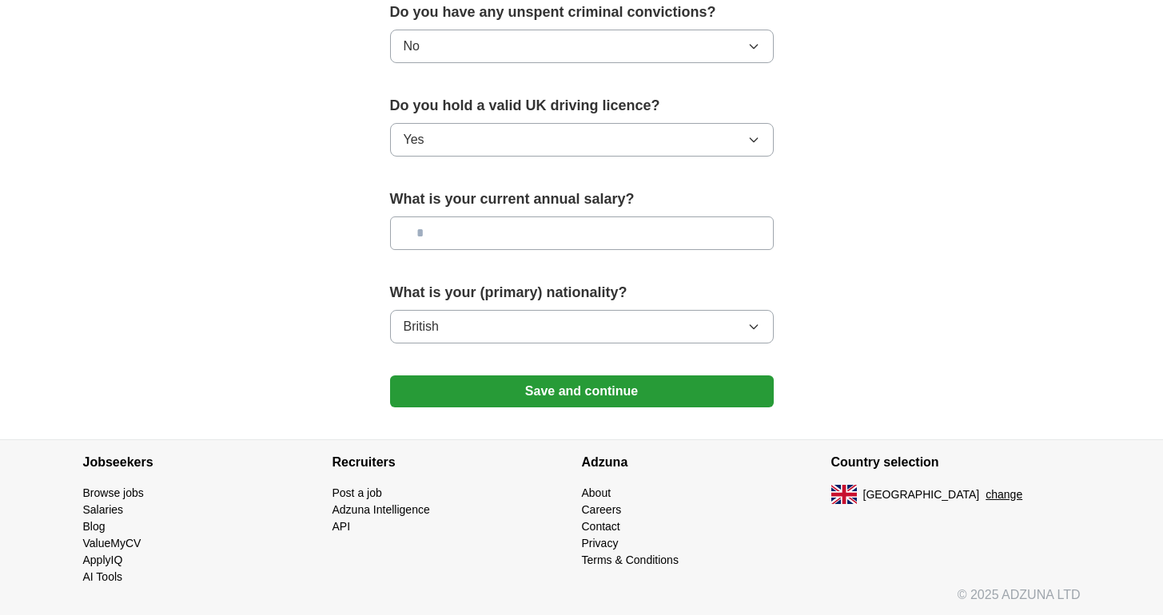
scroll to position [1045, 0]
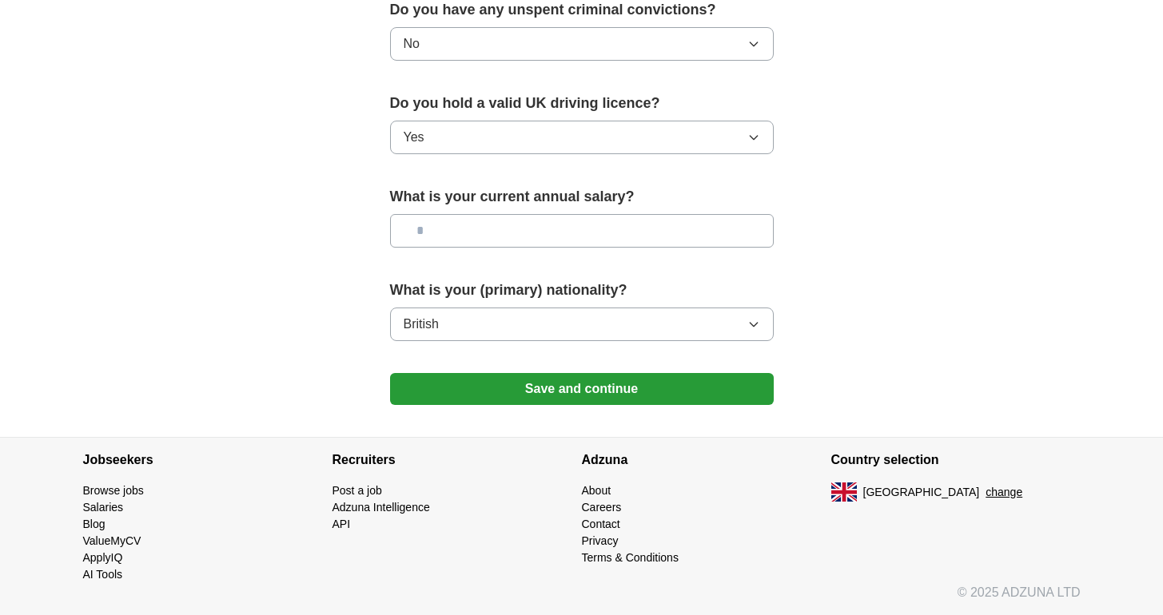
click at [599, 391] on button "Save and continue" at bounding box center [582, 389] width 384 height 32
